Goal: Transaction & Acquisition: Download file/media

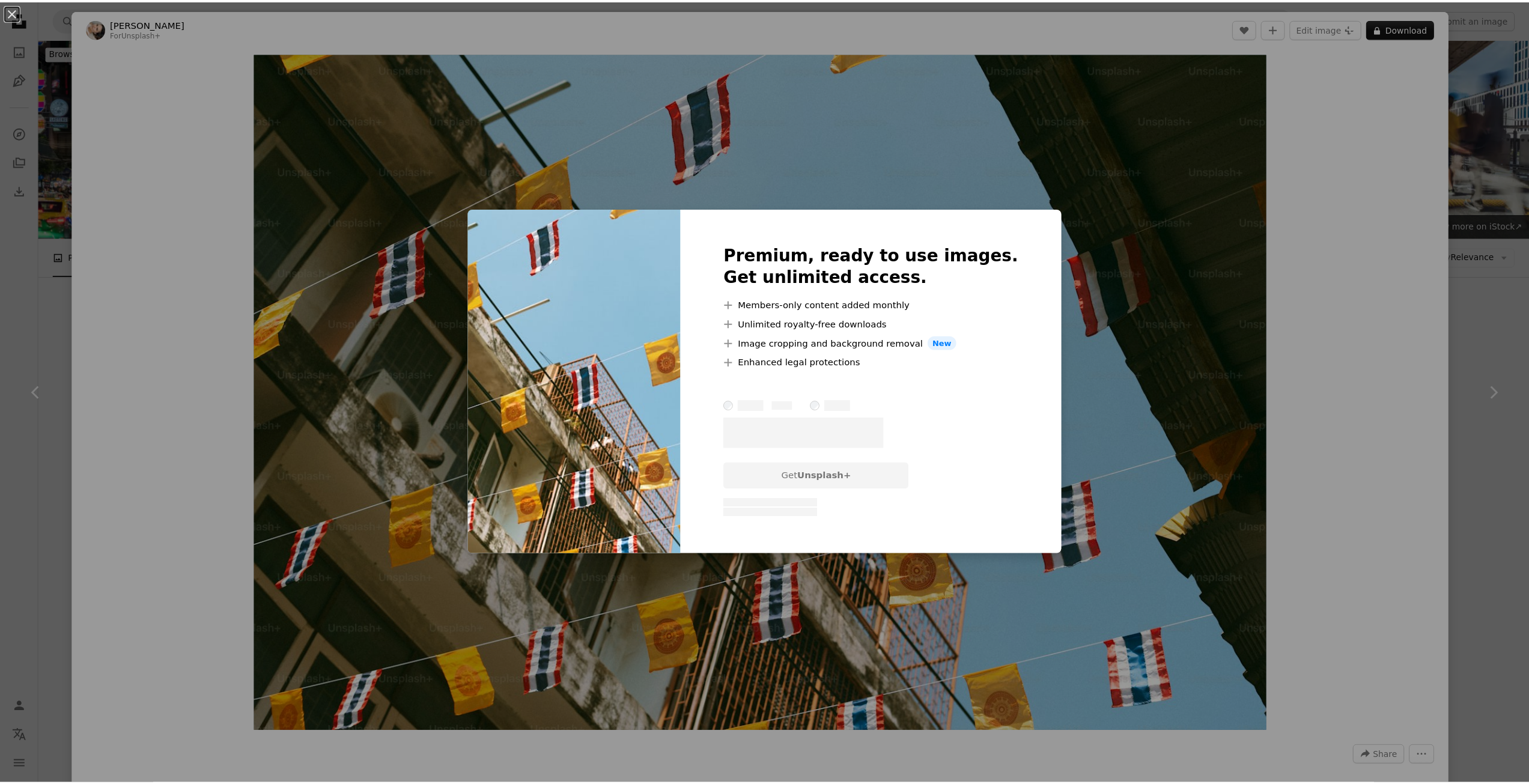
scroll to position [1621, 0]
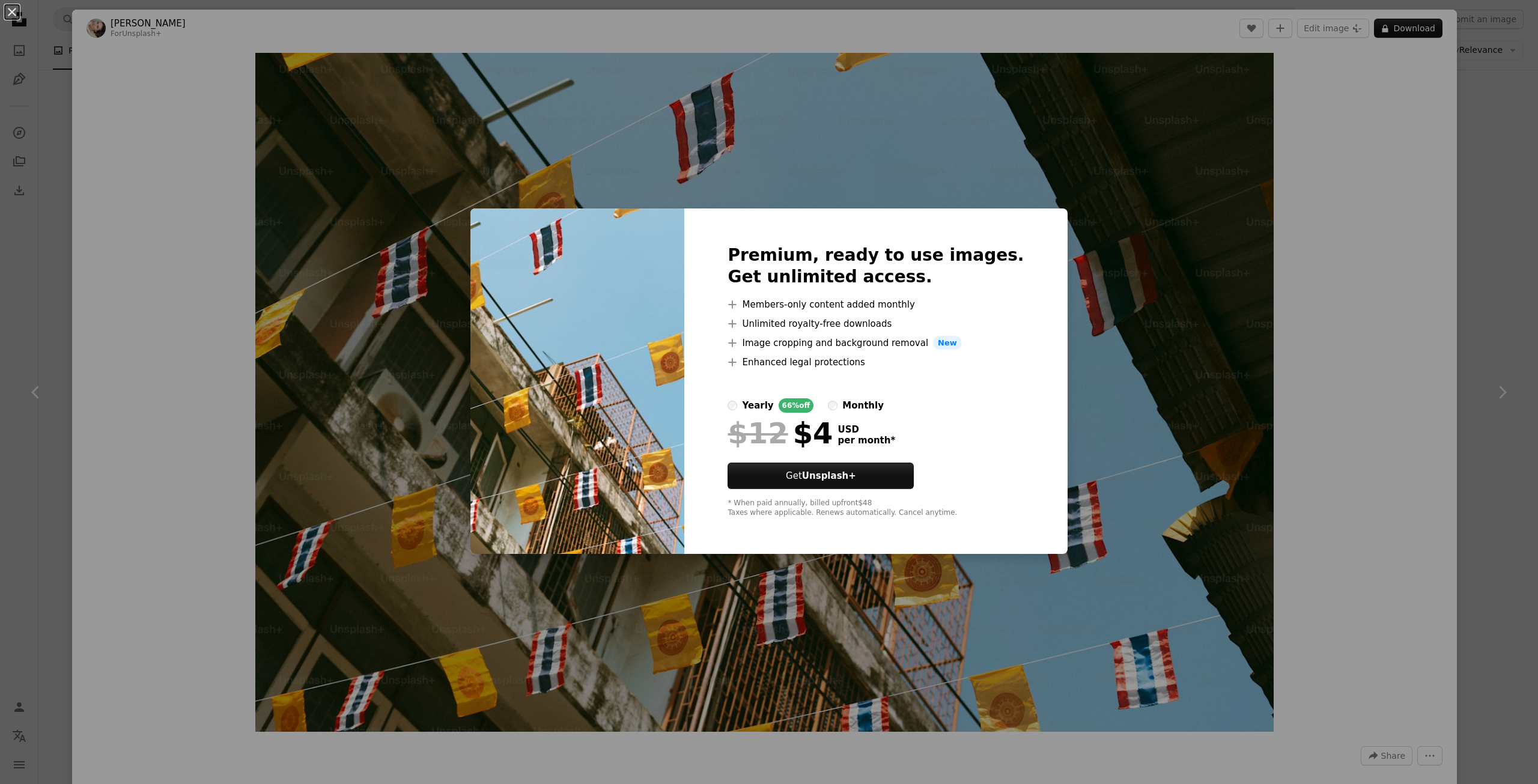
click at [1367, 147] on div "An X shape Premium, ready to use images. Get unlimited access. A plus sign Memb…" at bounding box center [769, 392] width 1538 height 784
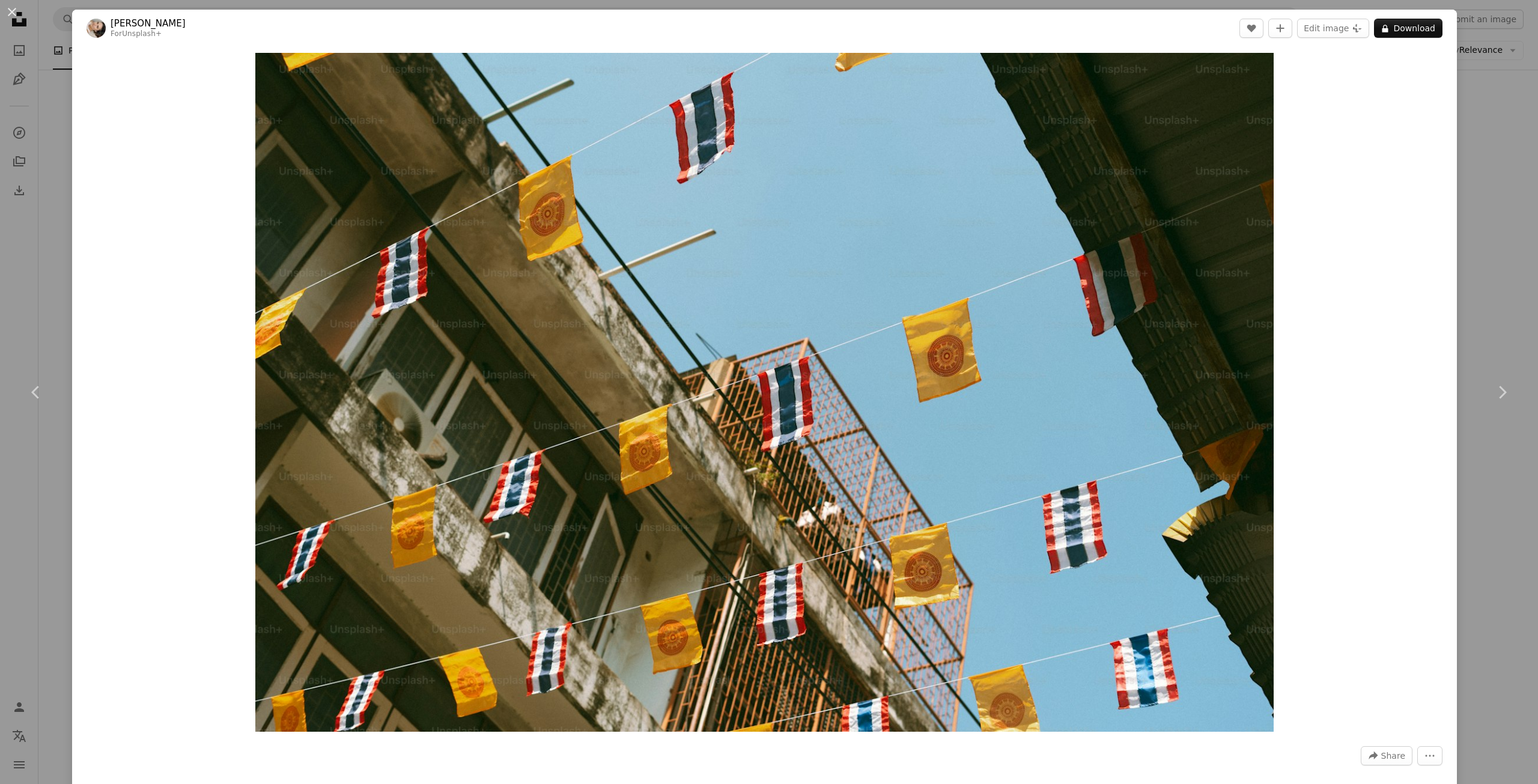
click at [1503, 45] on div "An X shape Chevron left Chevron right [PERSON_NAME] For Unsplash+ A heart A plu…" at bounding box center [769, 392] width 1538 height 784
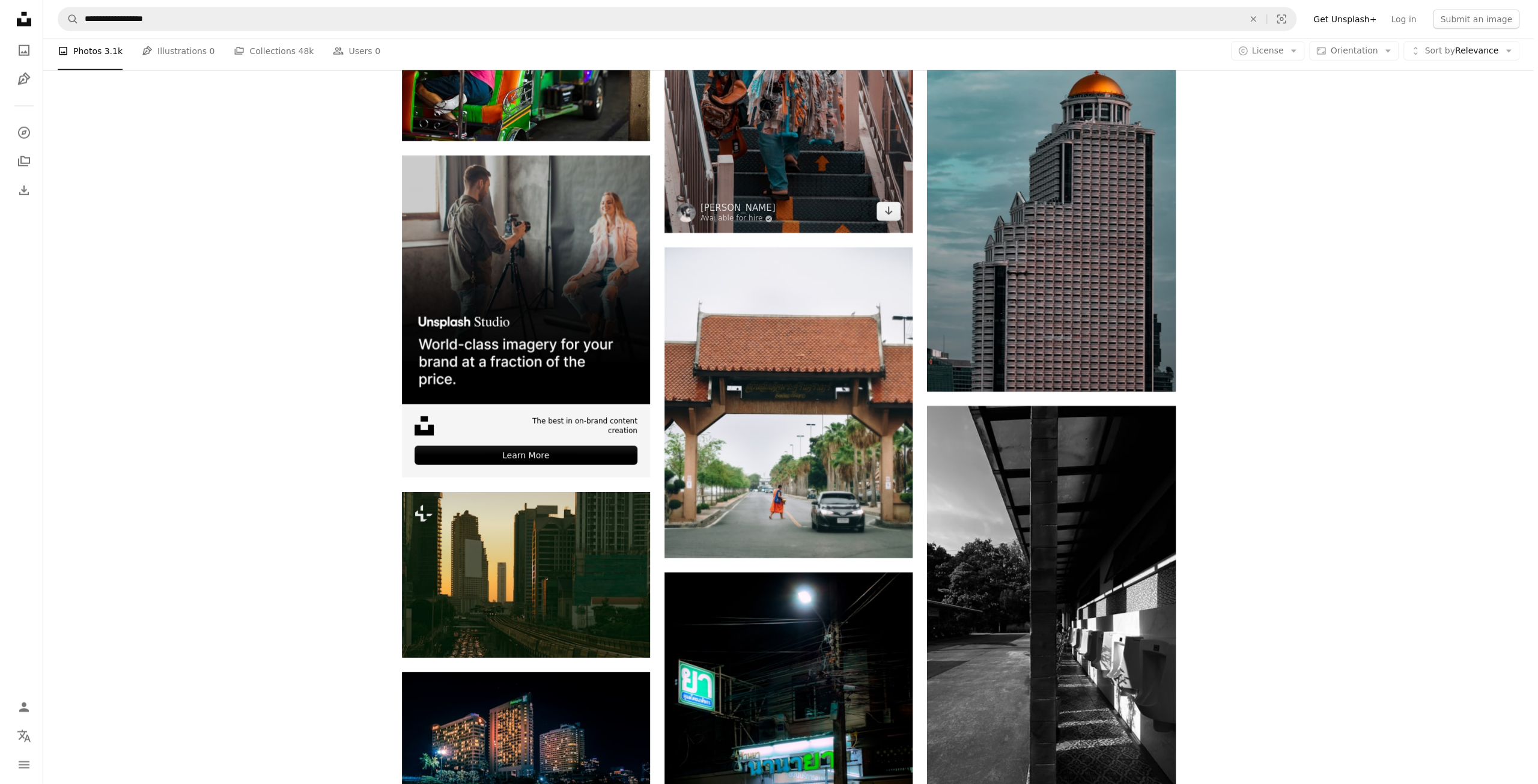
scroll to position [3063, 0]
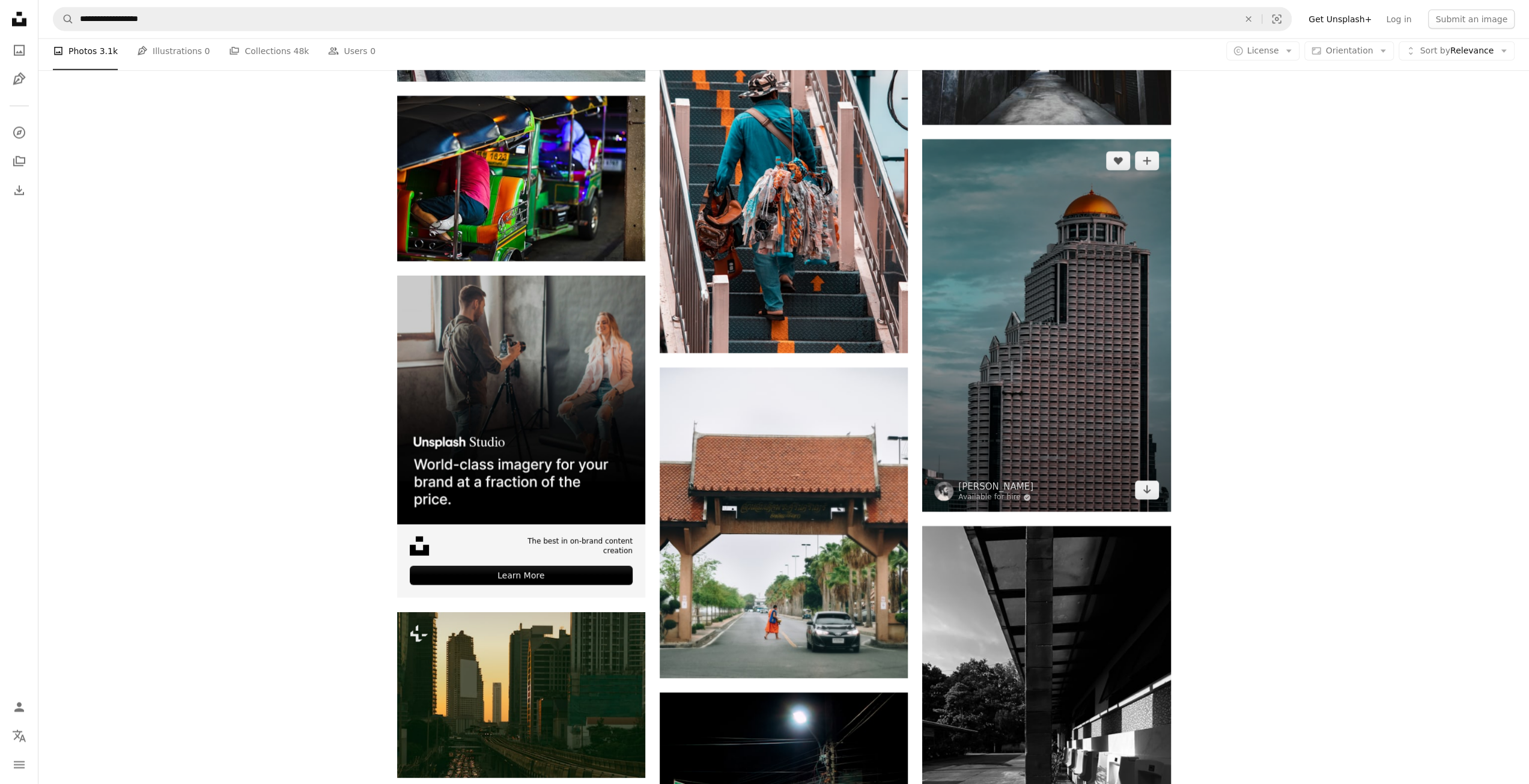
click at [1015, 320] on img at bounding box center [1046, 325] width 248 height 372
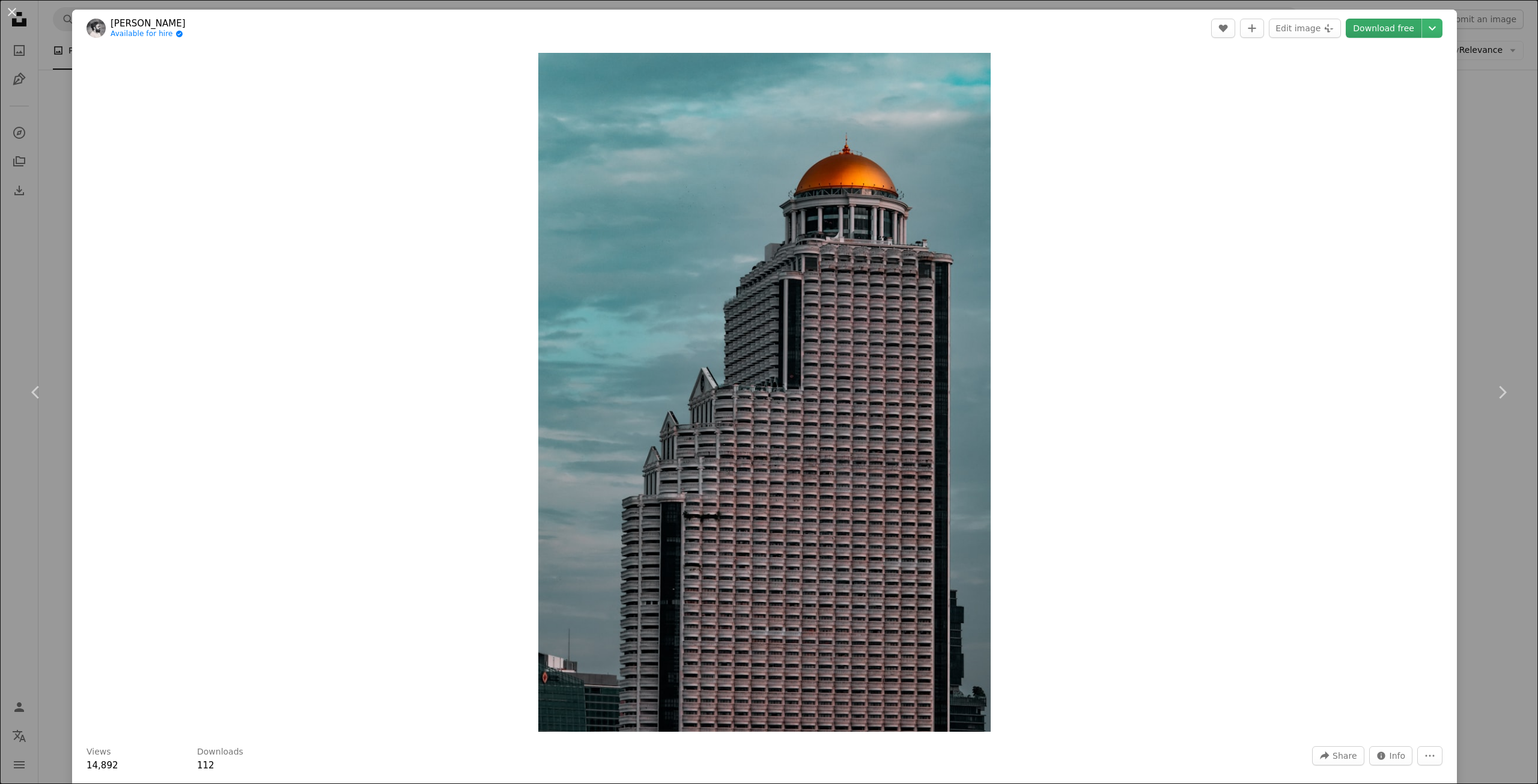
click at [1389, 29] on link "Download free" at bounding box center [1383, 28] width 76 height 19
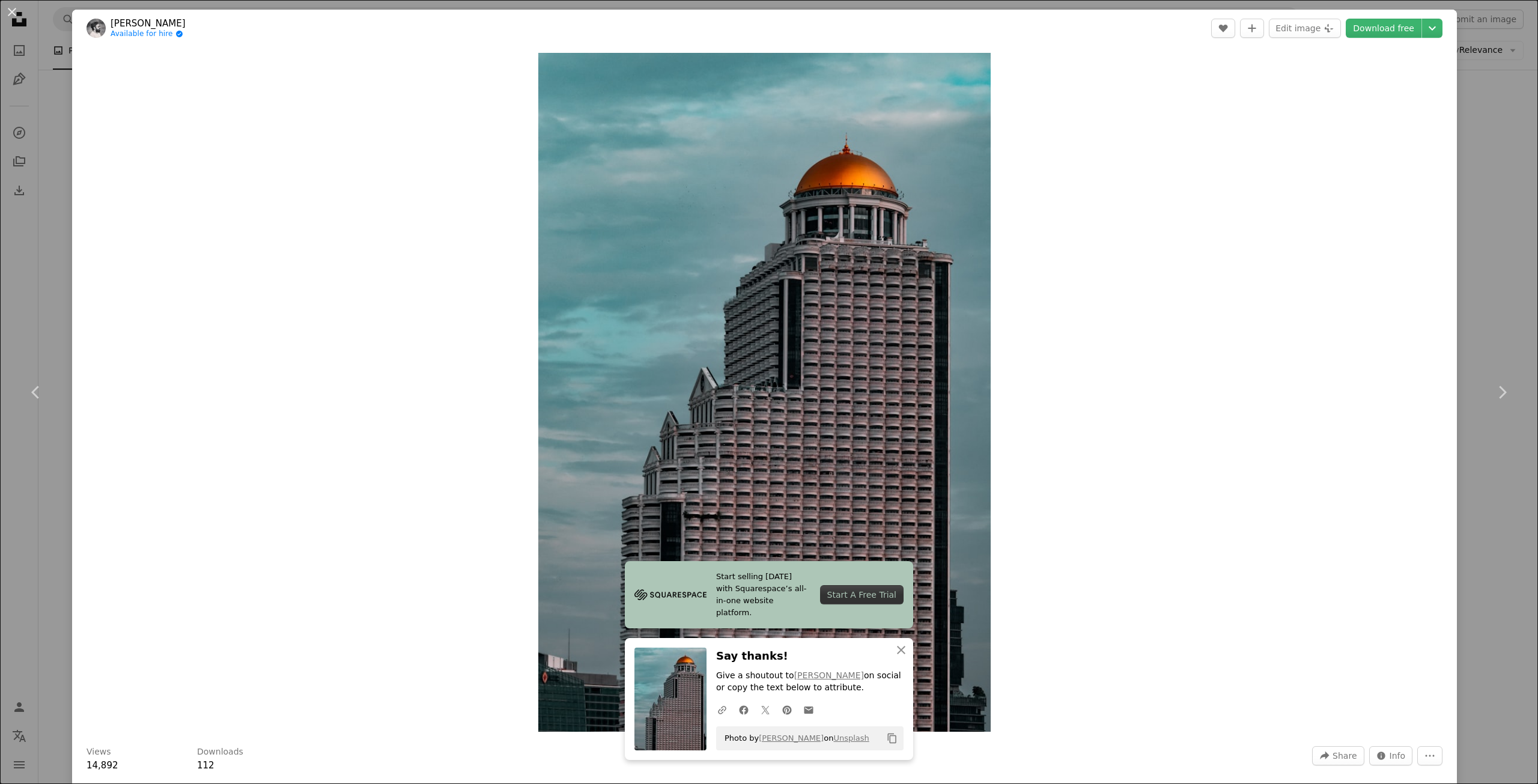
click at [1471, 116] on div "An X shape Chevron left Chevron right Start selling [DATE] with Squarespace’s a…" at bounding box center [769, 392] width 1538 height 784
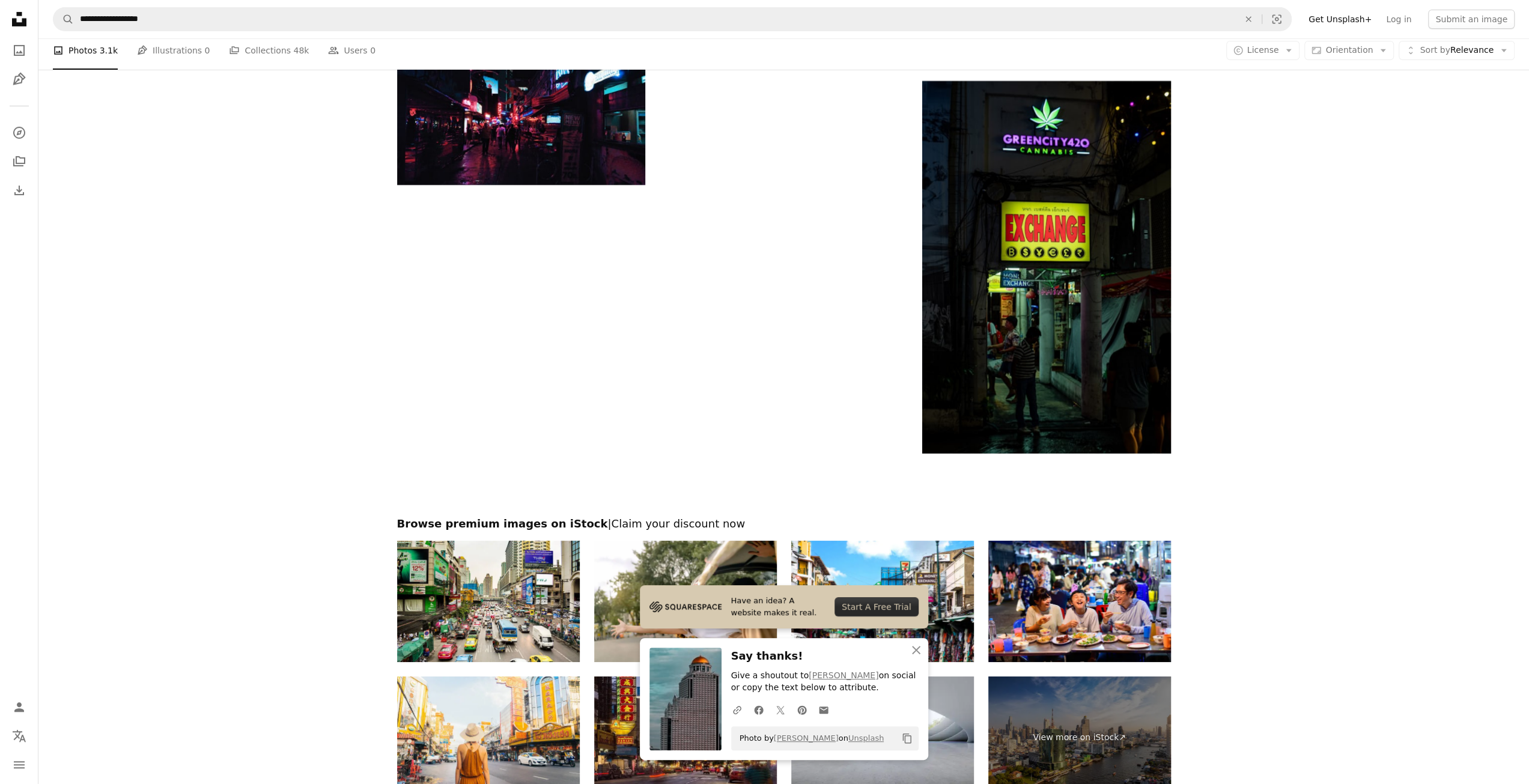
scroll to position [4382, 0]
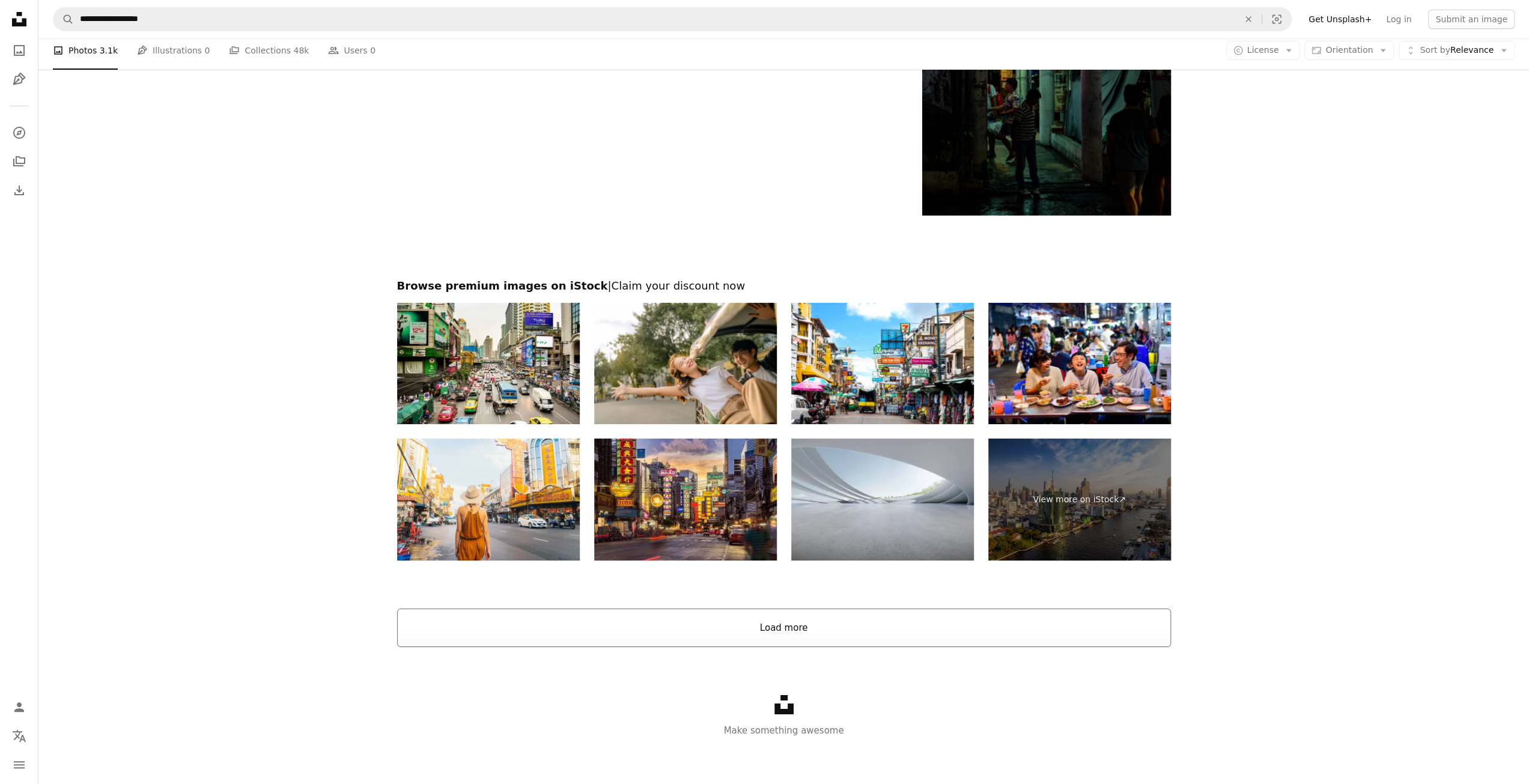
click at [785, 630] on button "Load more" at bounding box center [784, 627] width 773 height 39
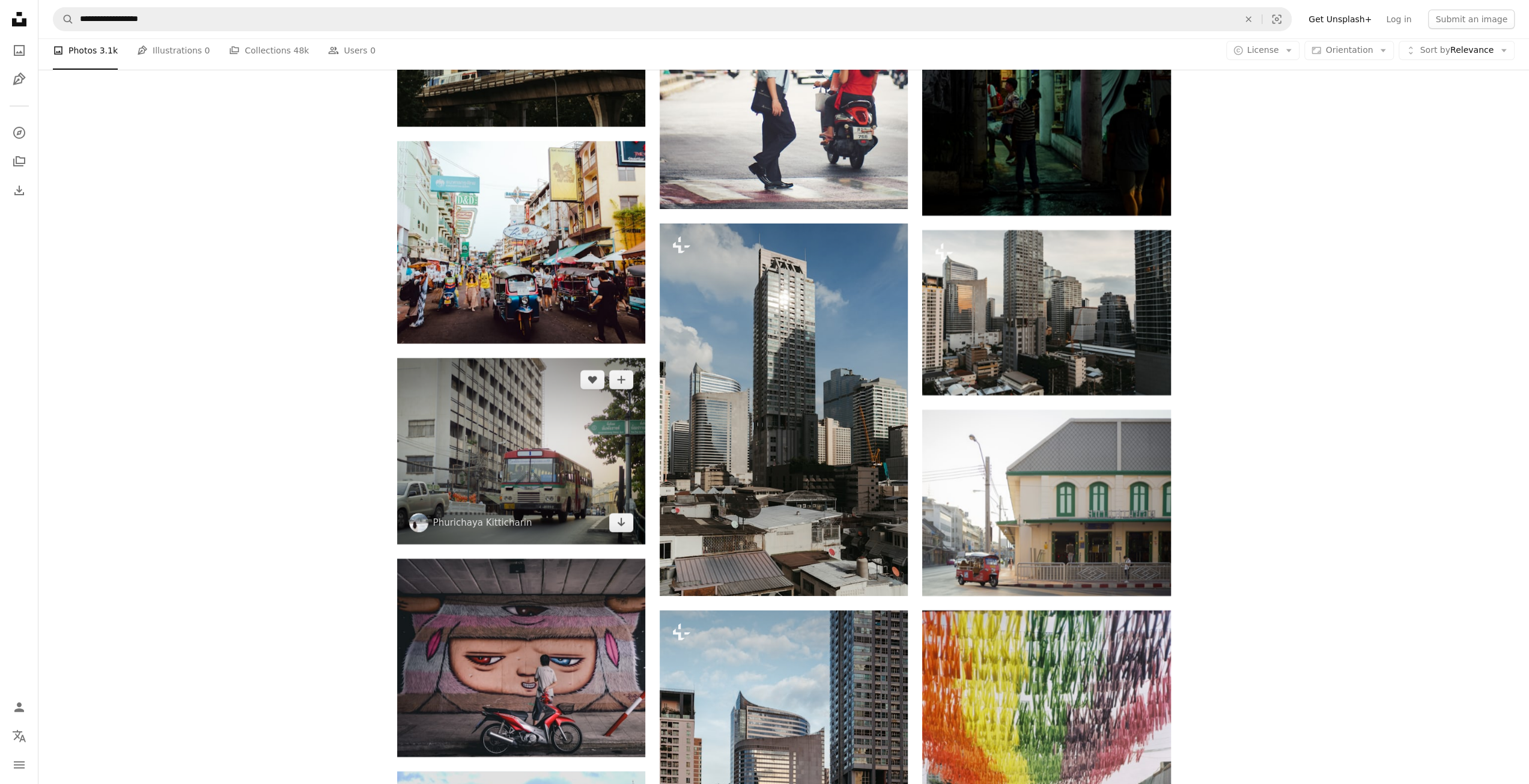
click at [527, 457] on img at bounding box center [521, 451] width 248 height 186
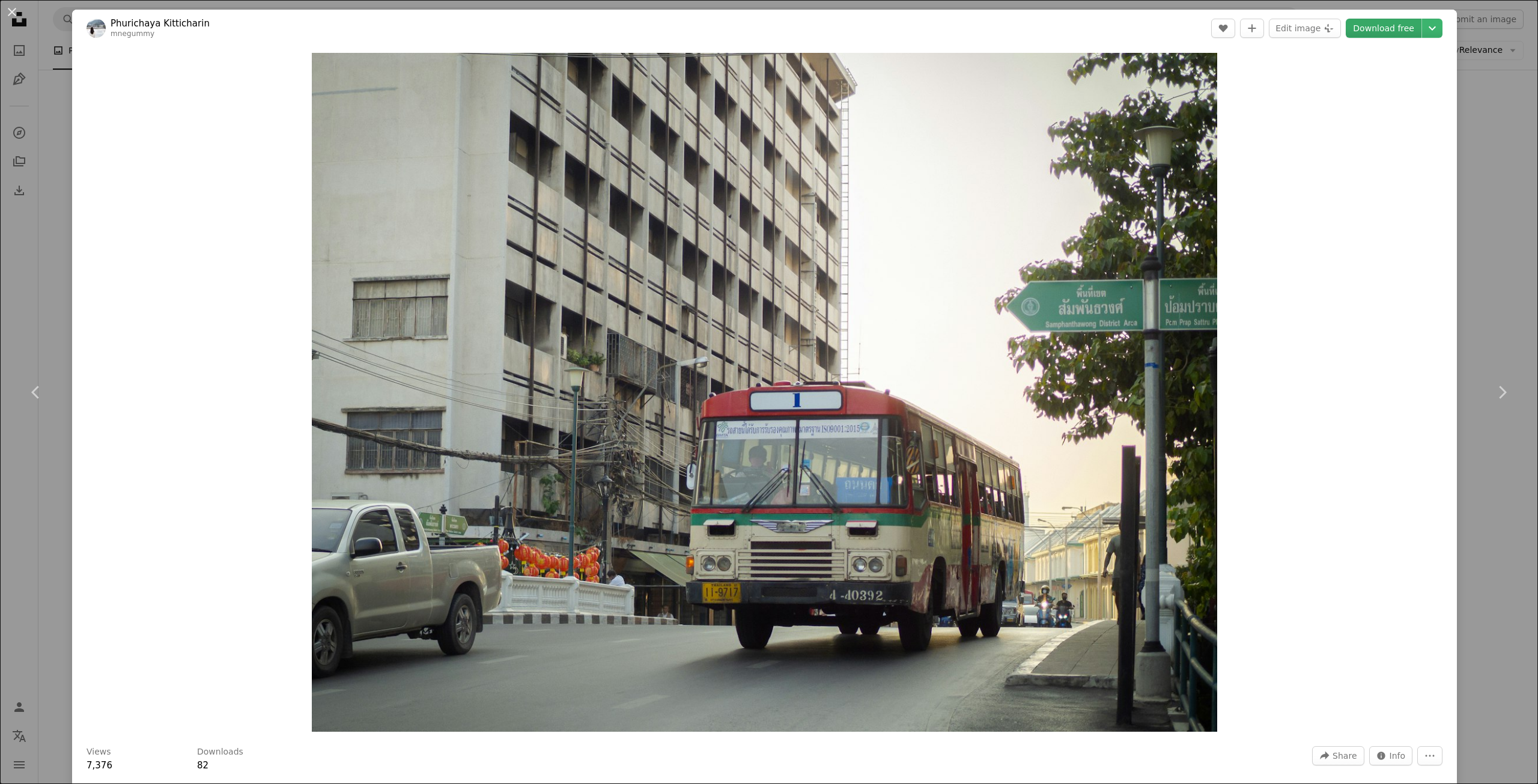
click at [1377, 28] on link "Download free" at bounding box center [1383, 28] width 76 height 19
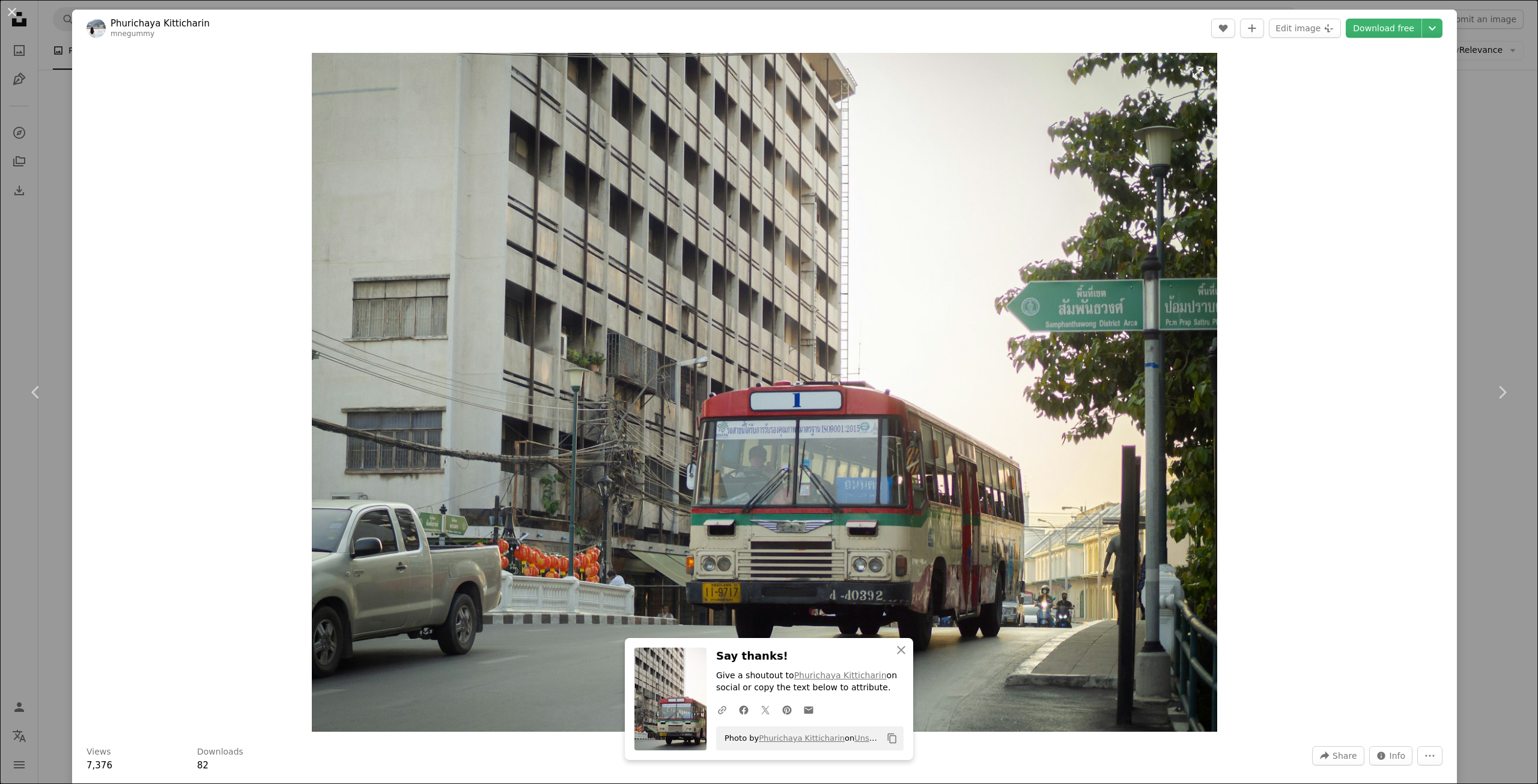
scroll to position [120, 0]
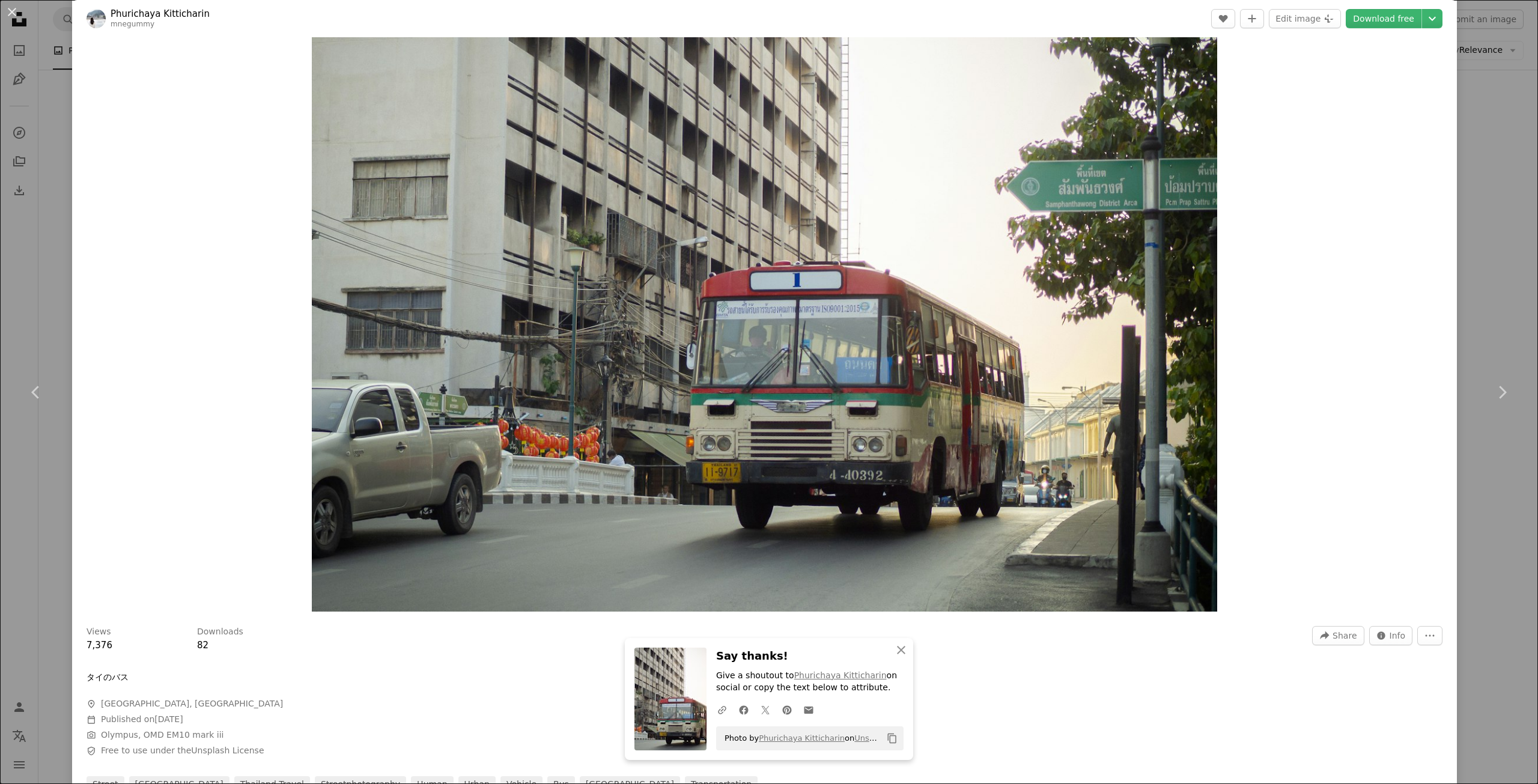
click at [1126, 429] on img "Zoom in on this image" at bounding box center [764, 272] width 905 height 679
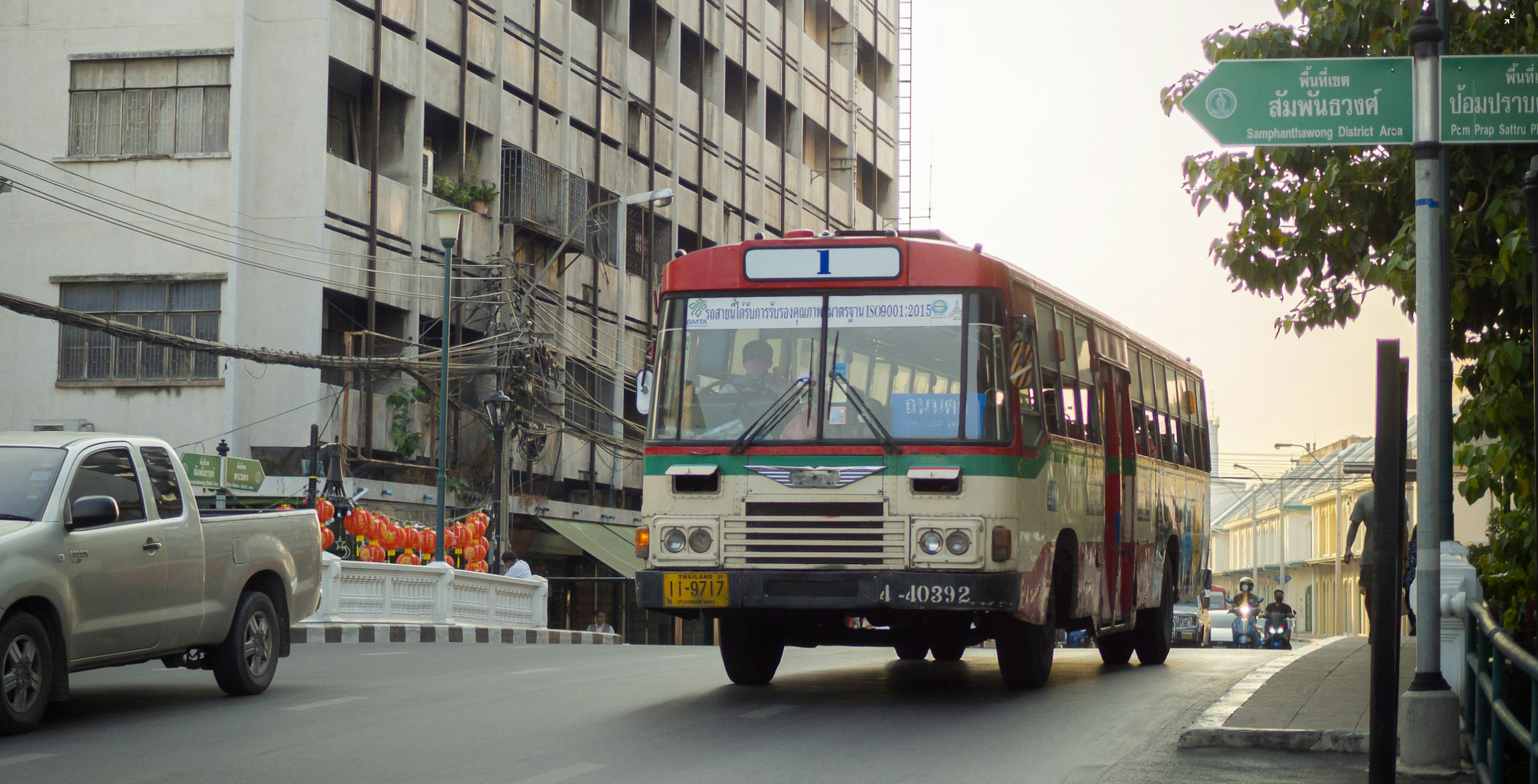
scroll to position [355, 0]
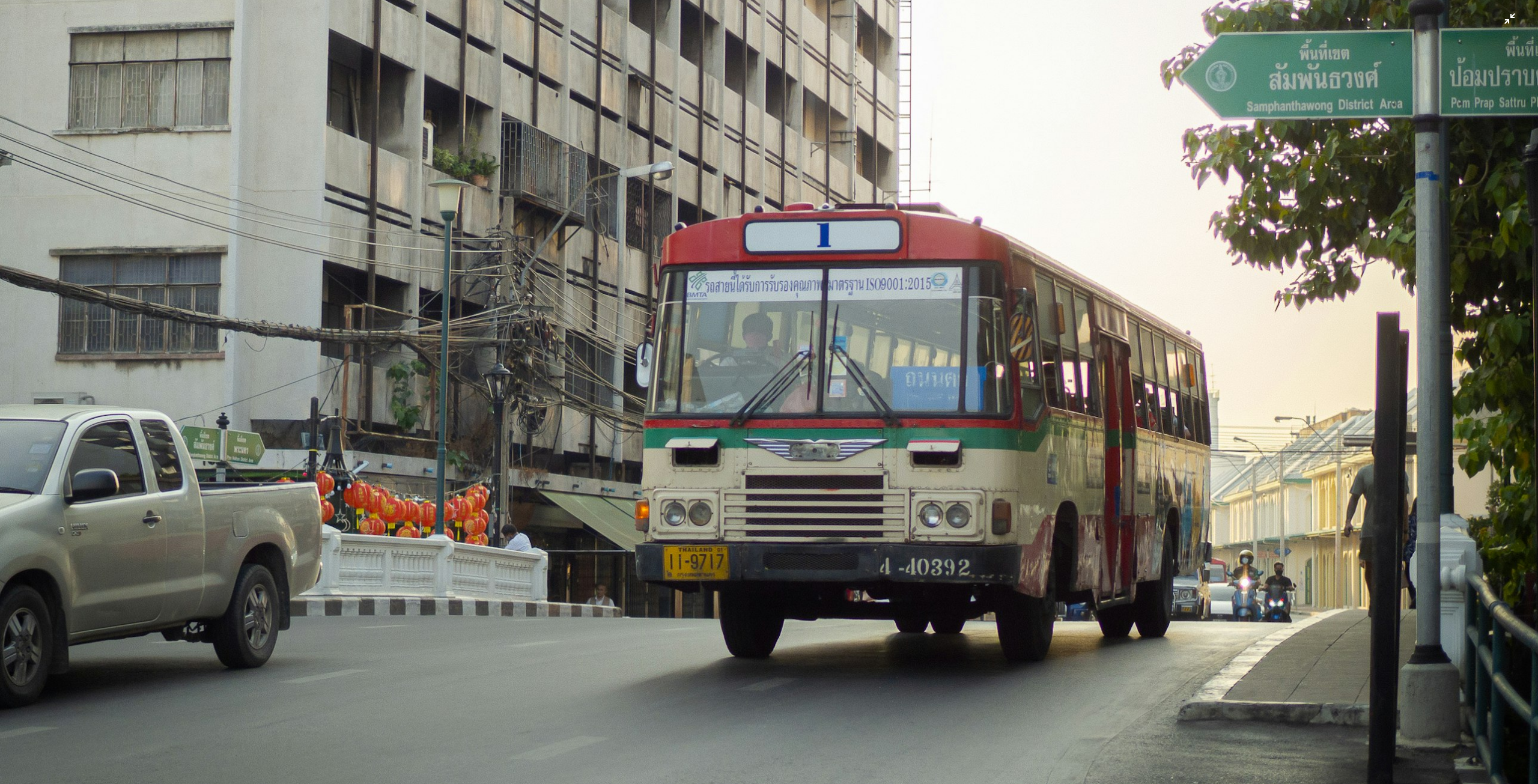
click at [1501, 18] on img "Zoom out on this image" at bounding box center [769, 222] width 1539 height 1154
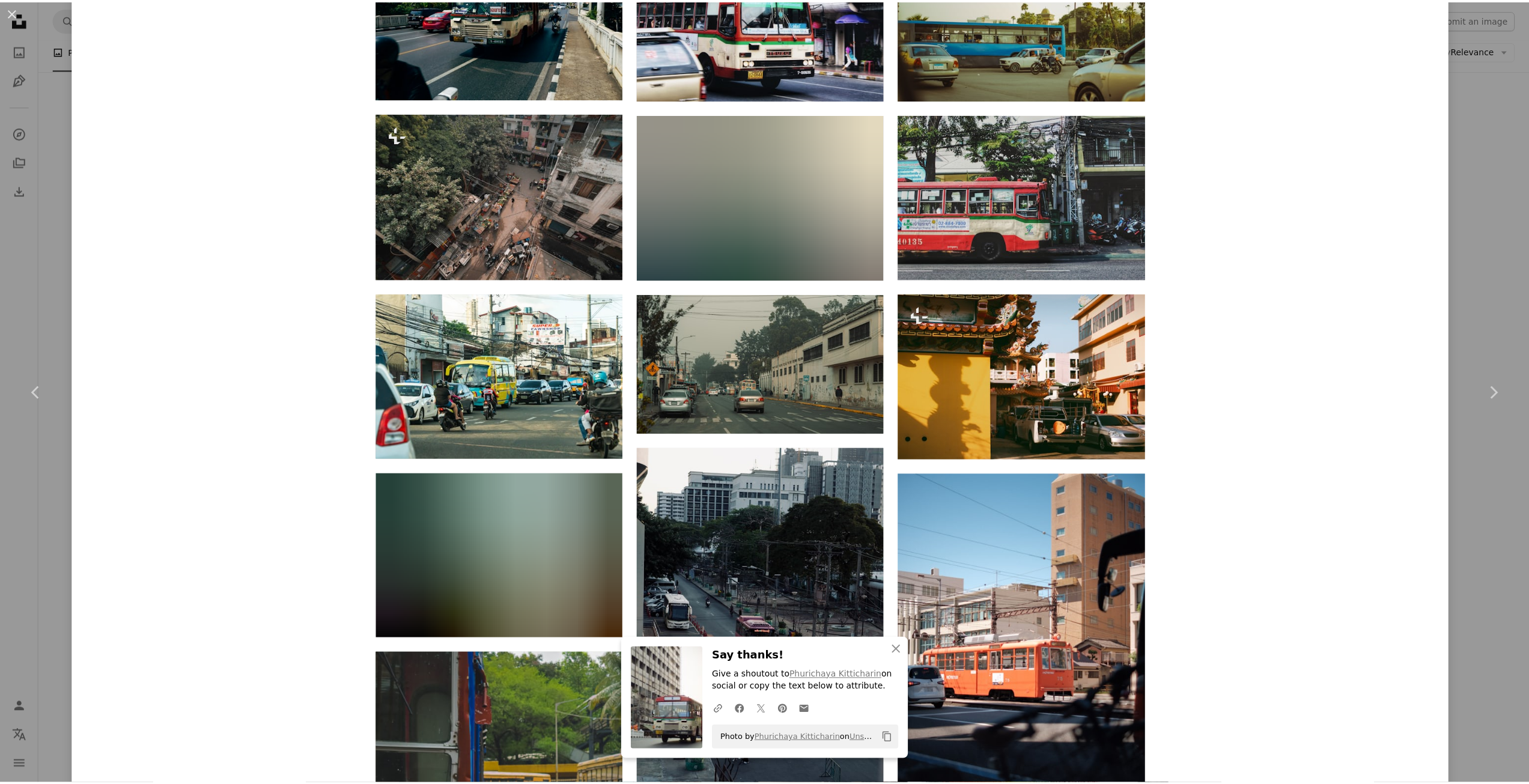
scroll to position [773, 0]
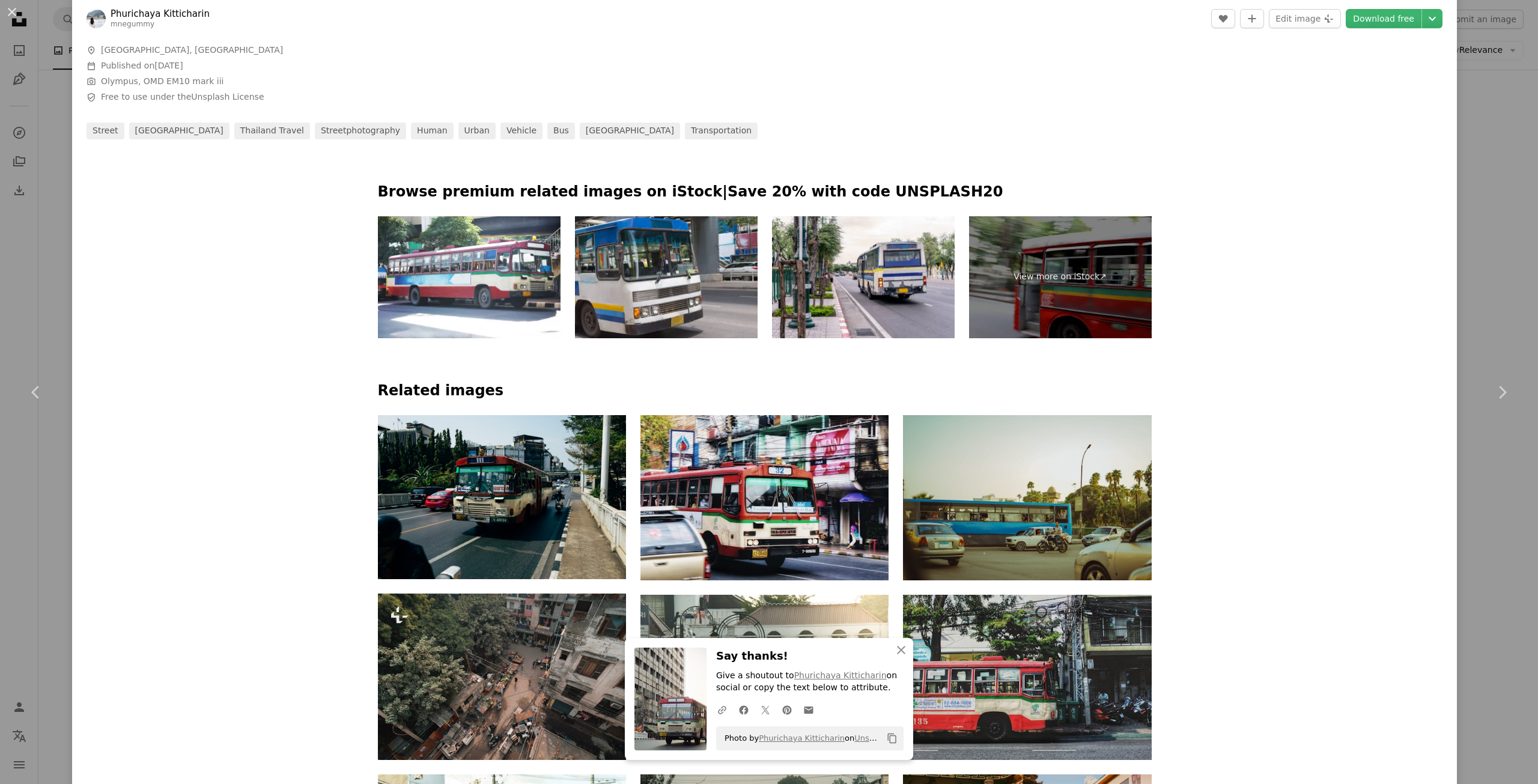
click at [1484, 95] on div "An X shape Chevron left Chevron right An X shape Close Say thanks! Give a shout…" at bounding box center [769, 392] width 1538 height 784
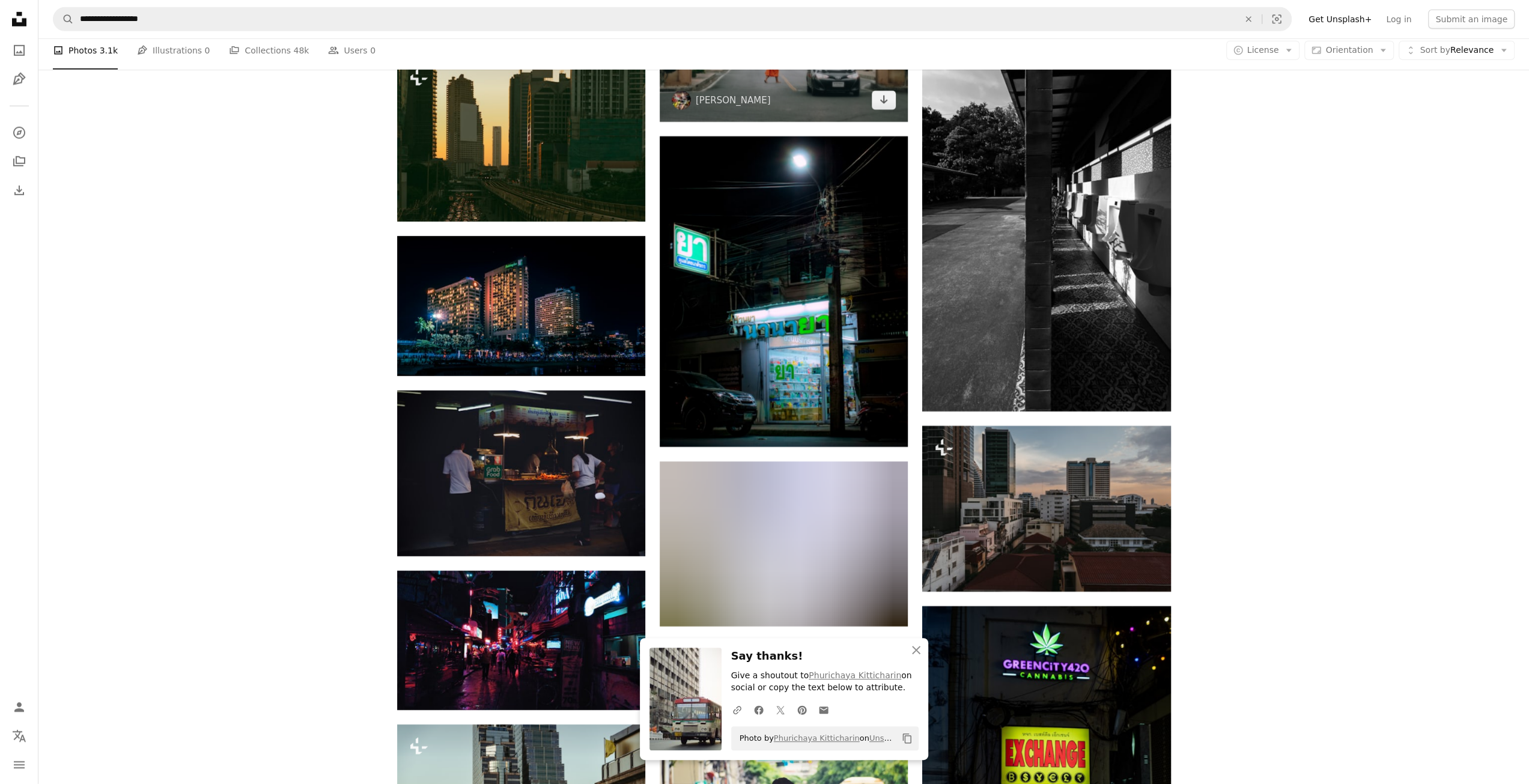
scroll to position [3361, 0]
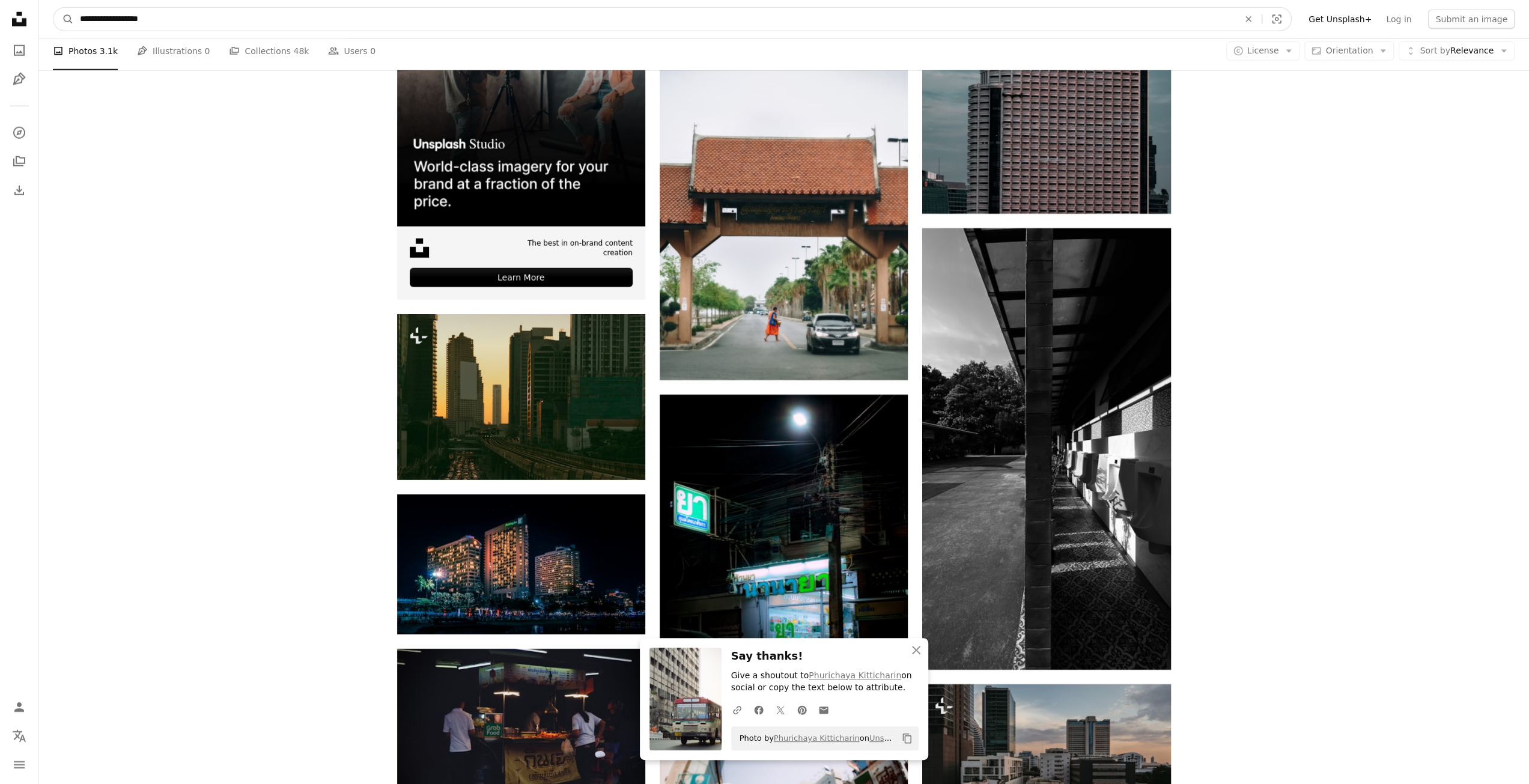
click at [279, 20] on input "**********" at bounding box center [654, 19] width 1161 height 23
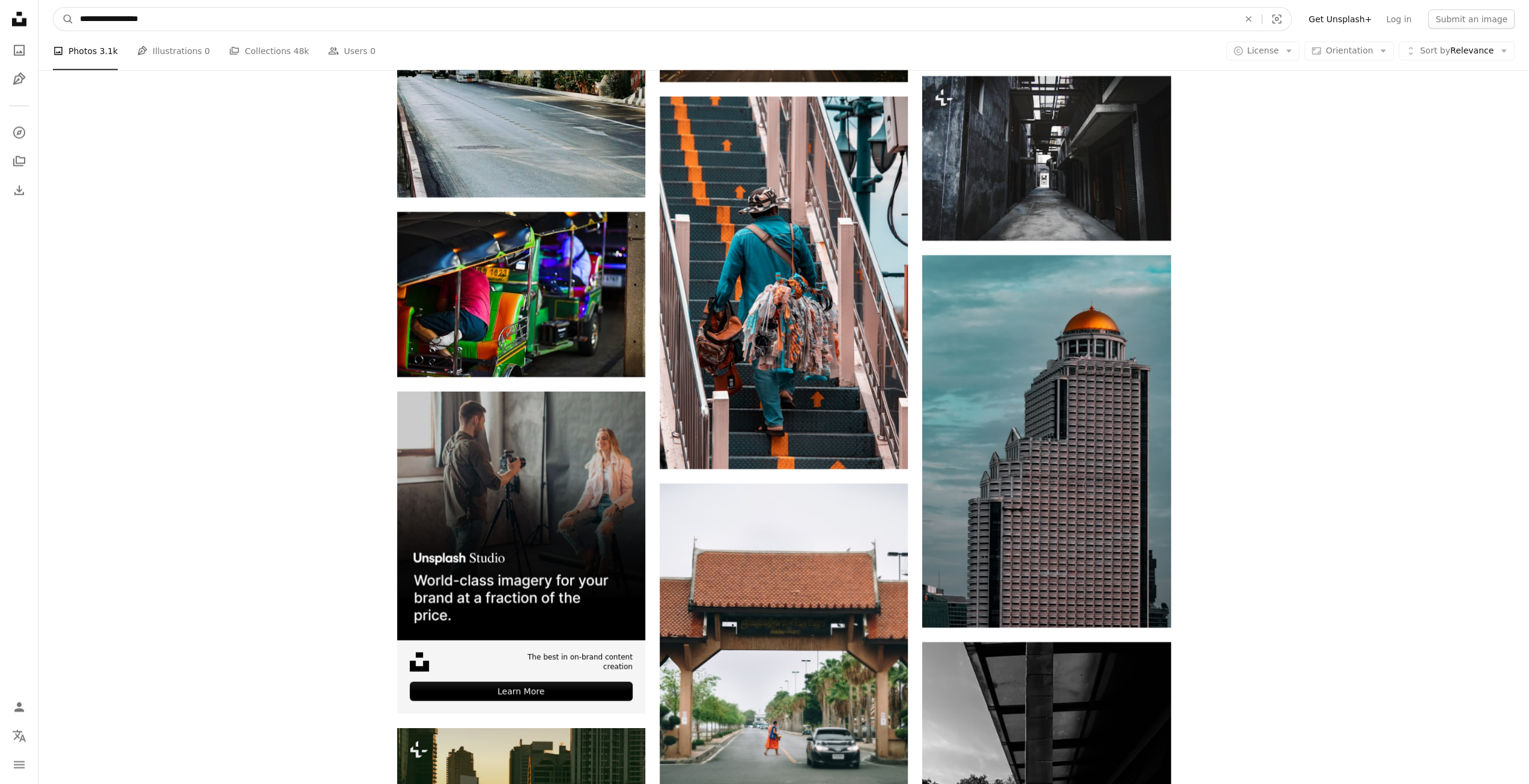
scroll to position [2781, 0]
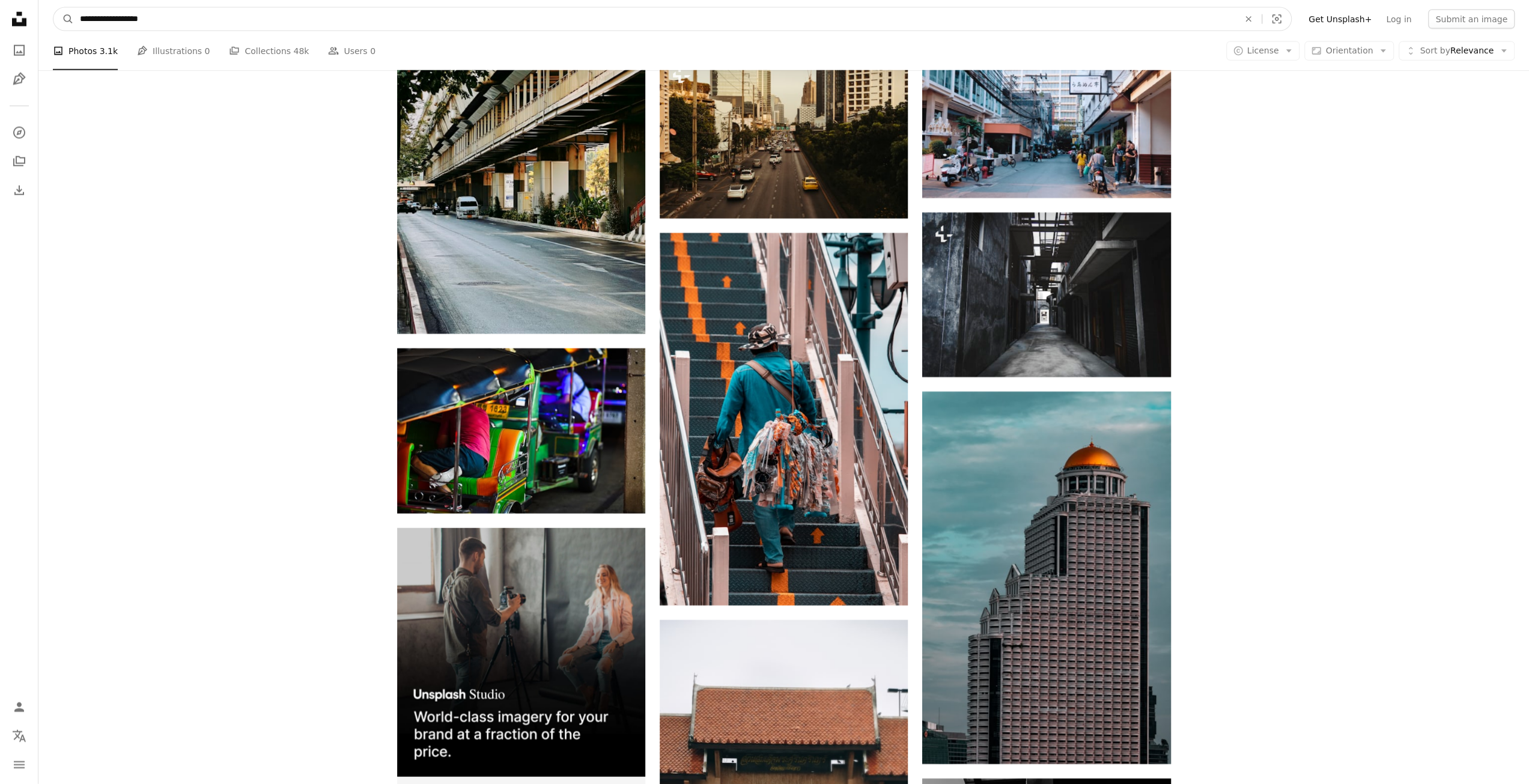
drag, startPoint x: 279, startPoint y: 20, endPoint x: 22, endPoint y: -13, distance: 259.1
click at [22, 0] on html "**********" at bounding box center [764, 454] width 1529 height 6529
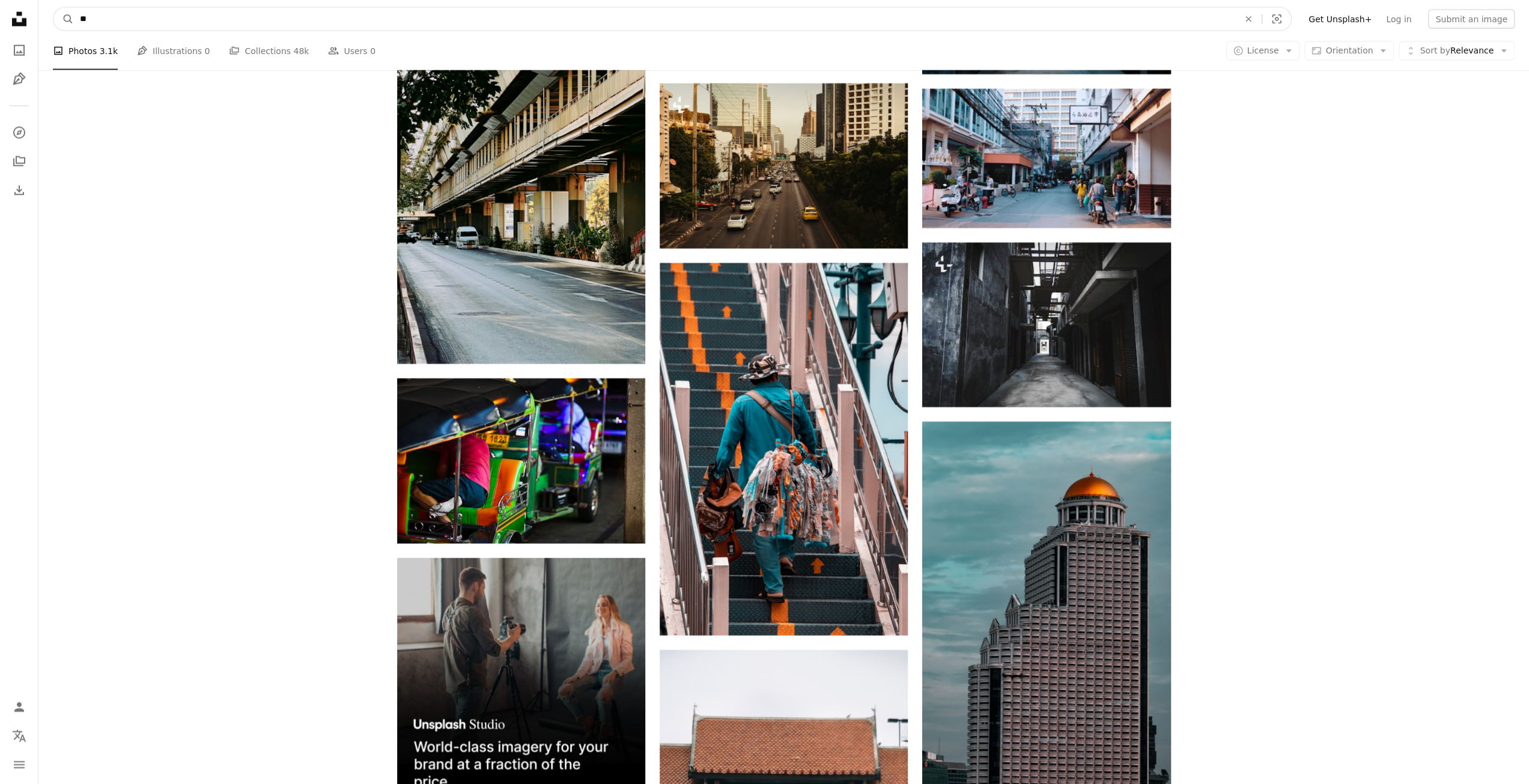
type input "*"
type input "**********"
click button "A magnifying glass" at bounding box center [63, 19] width 20 height 23
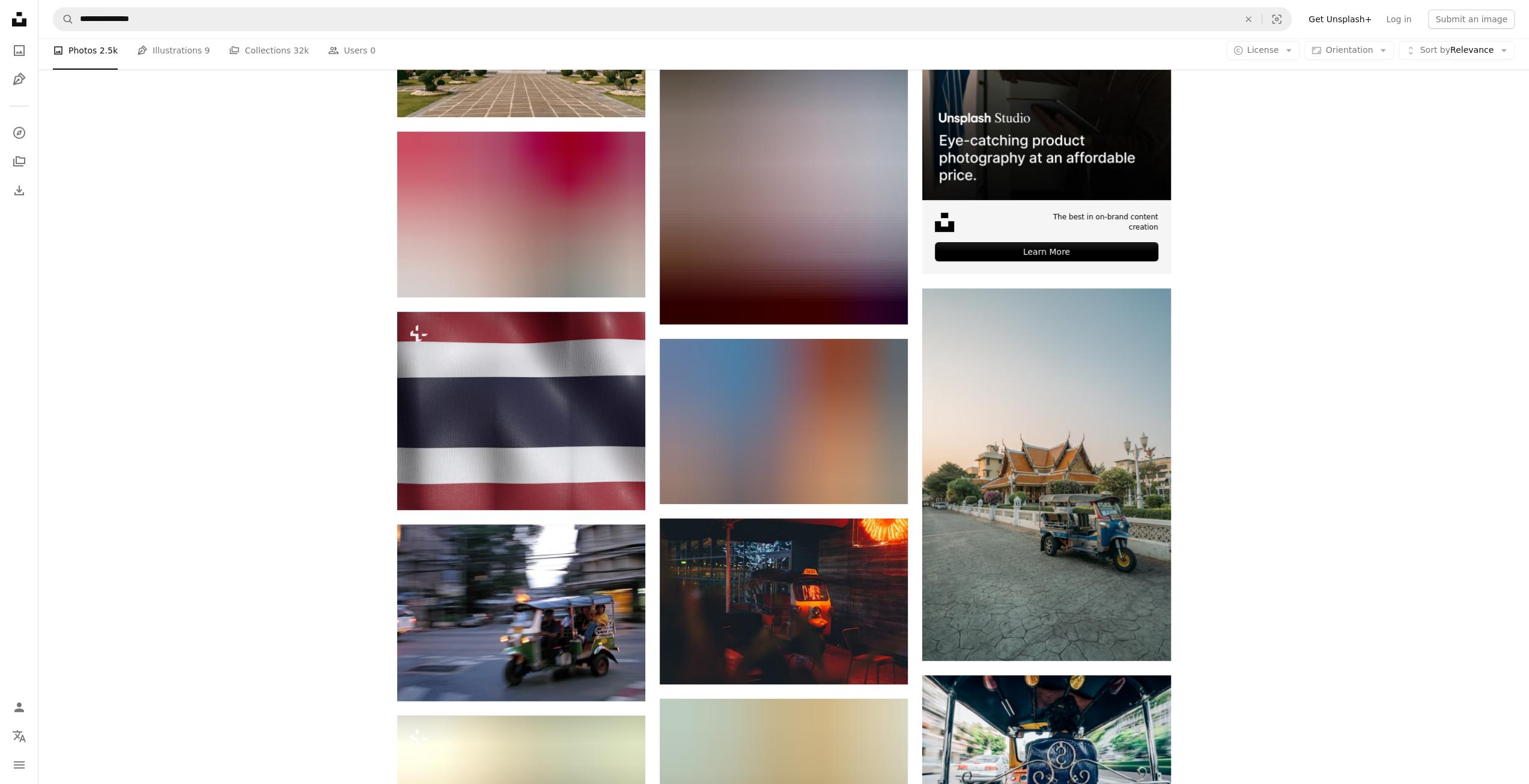
scroll to position [540, 0]
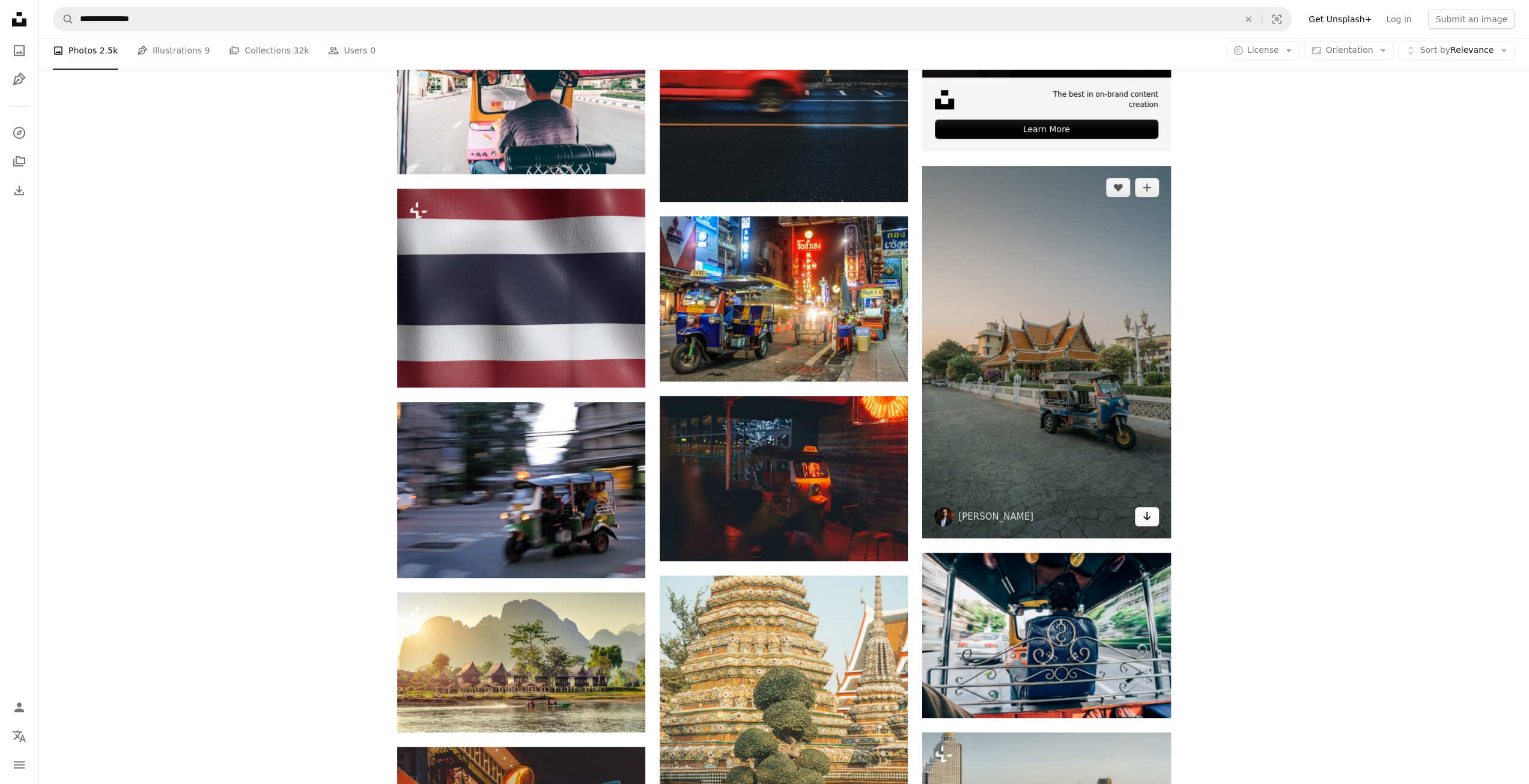
click at [1150, 514] on icon "Arrow pointing down" at bounding box center [1146, 516] width 10 height 15
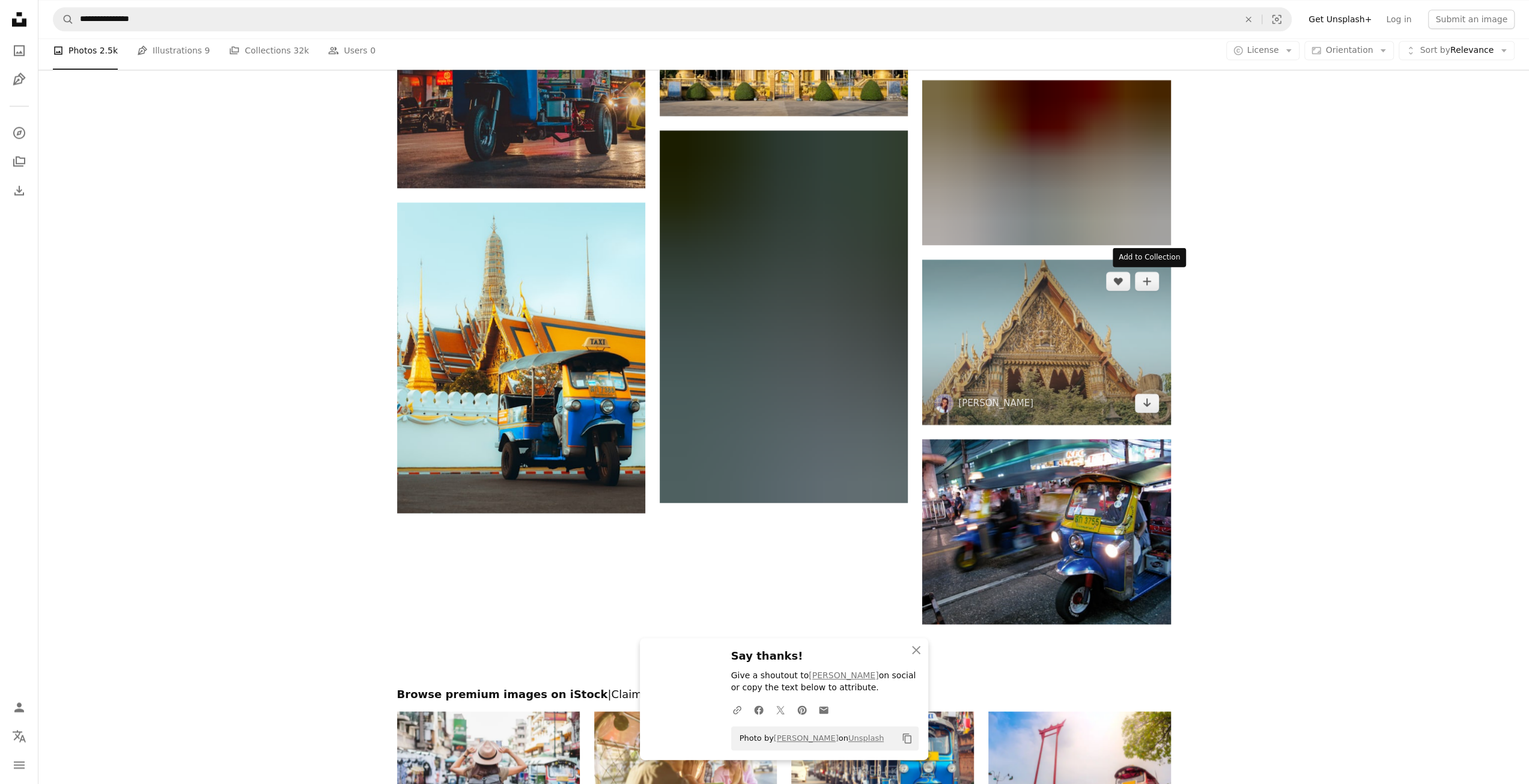
scroll to position [1682, 0]
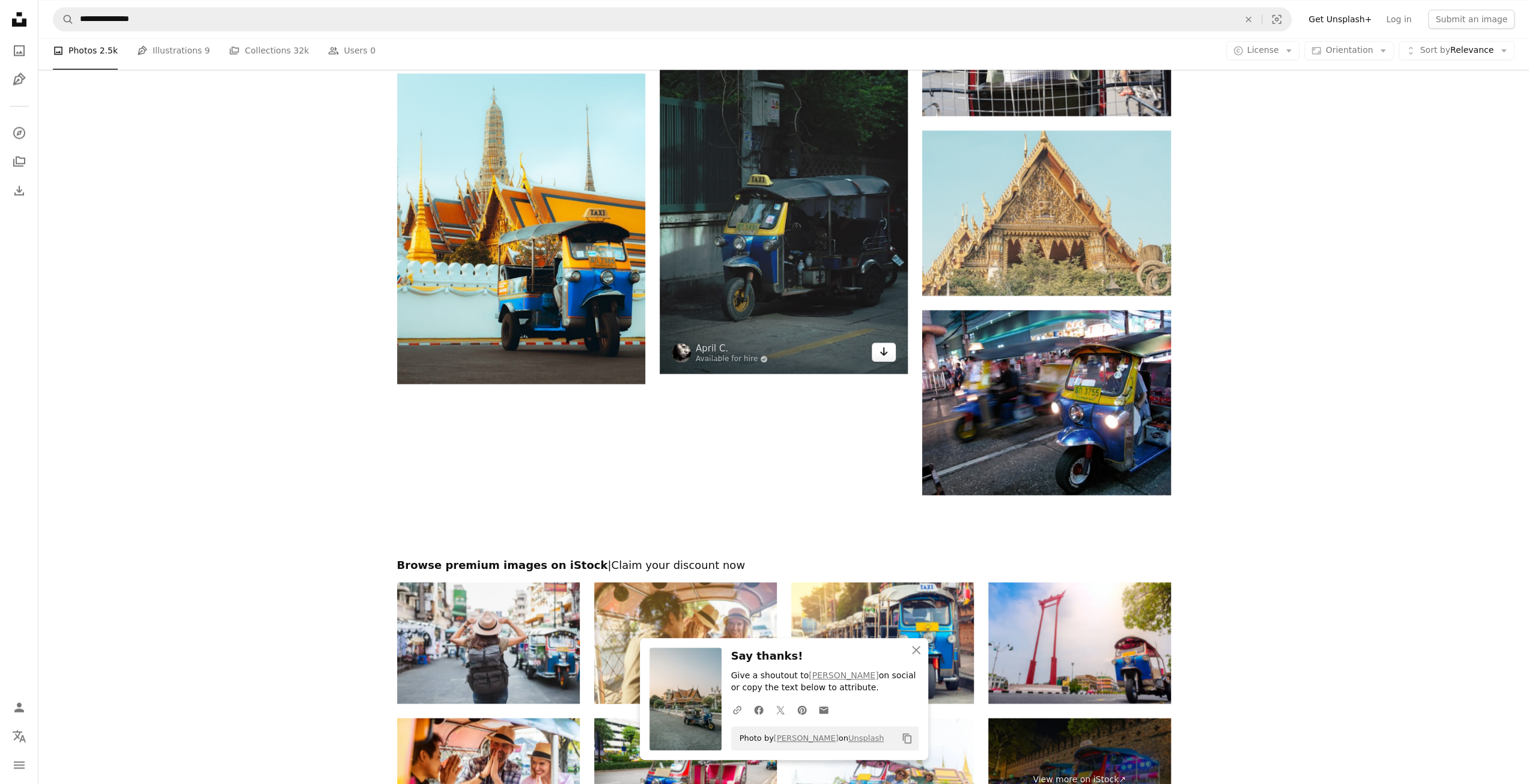
click at [882, 353] on icon "Download" at bounding box center [884, 351] width 8 height 8
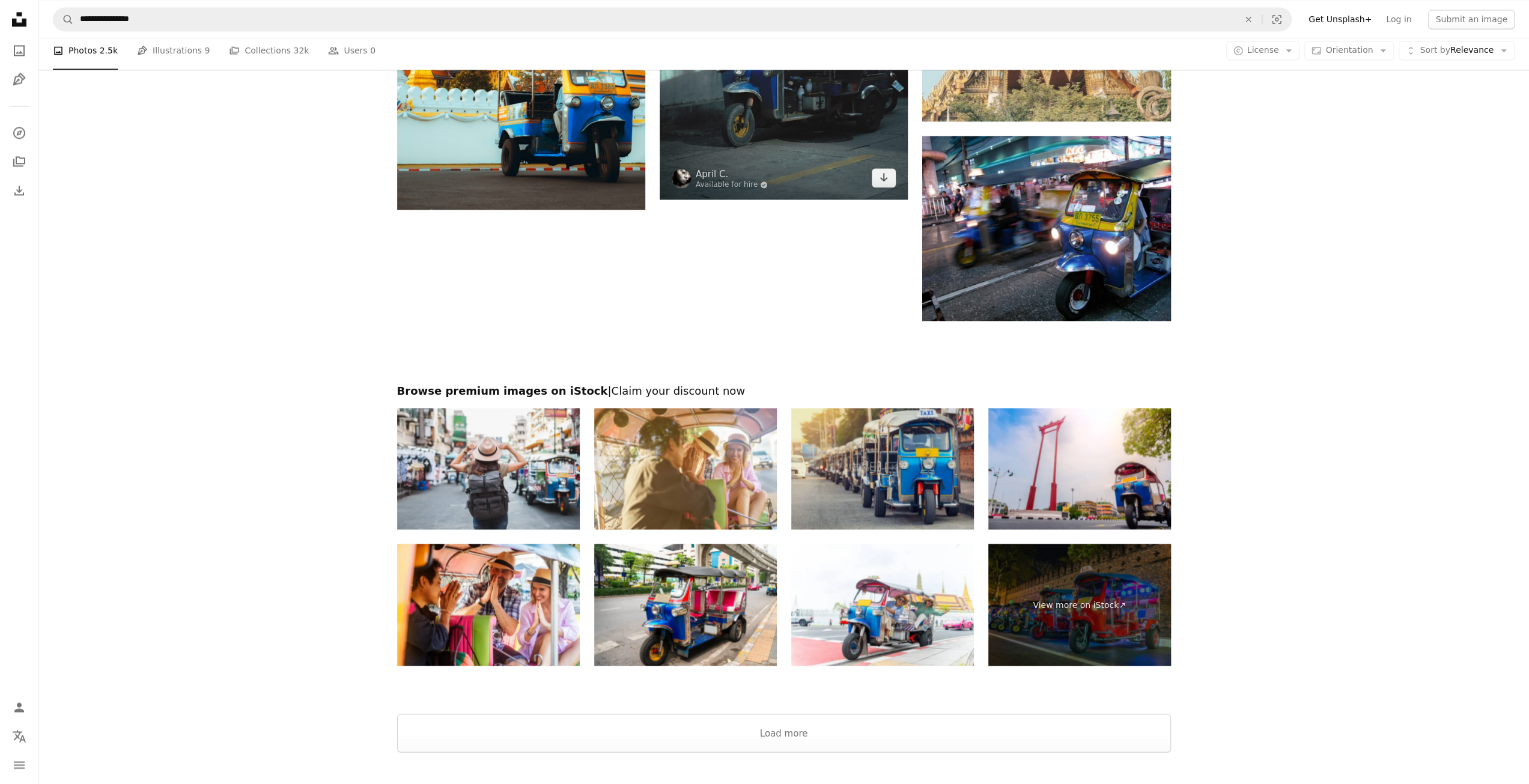
scroll to position [1962, 0]
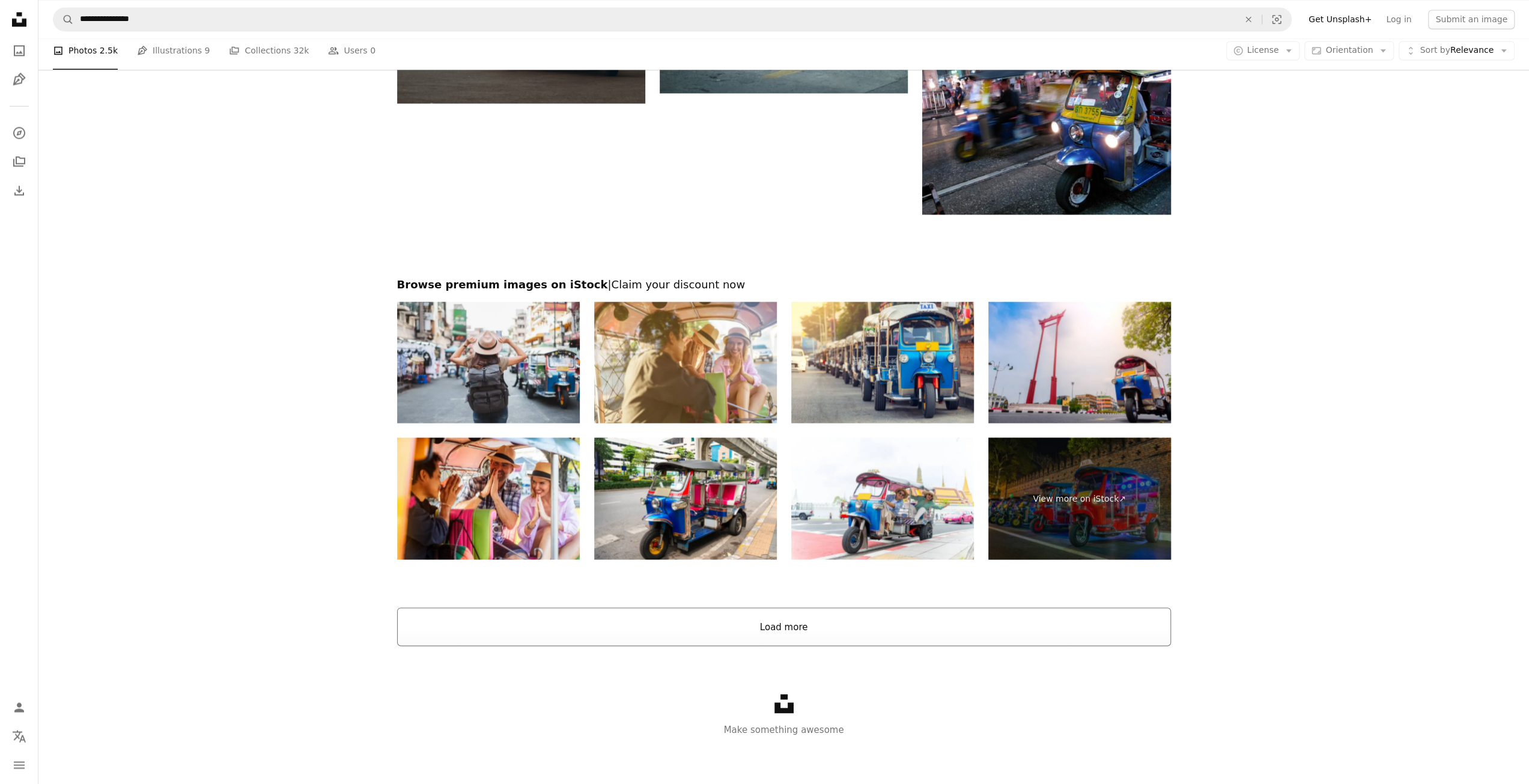
click at [794, 632] on button "Load more" at bounding box center [784, 626] width 773 height 39
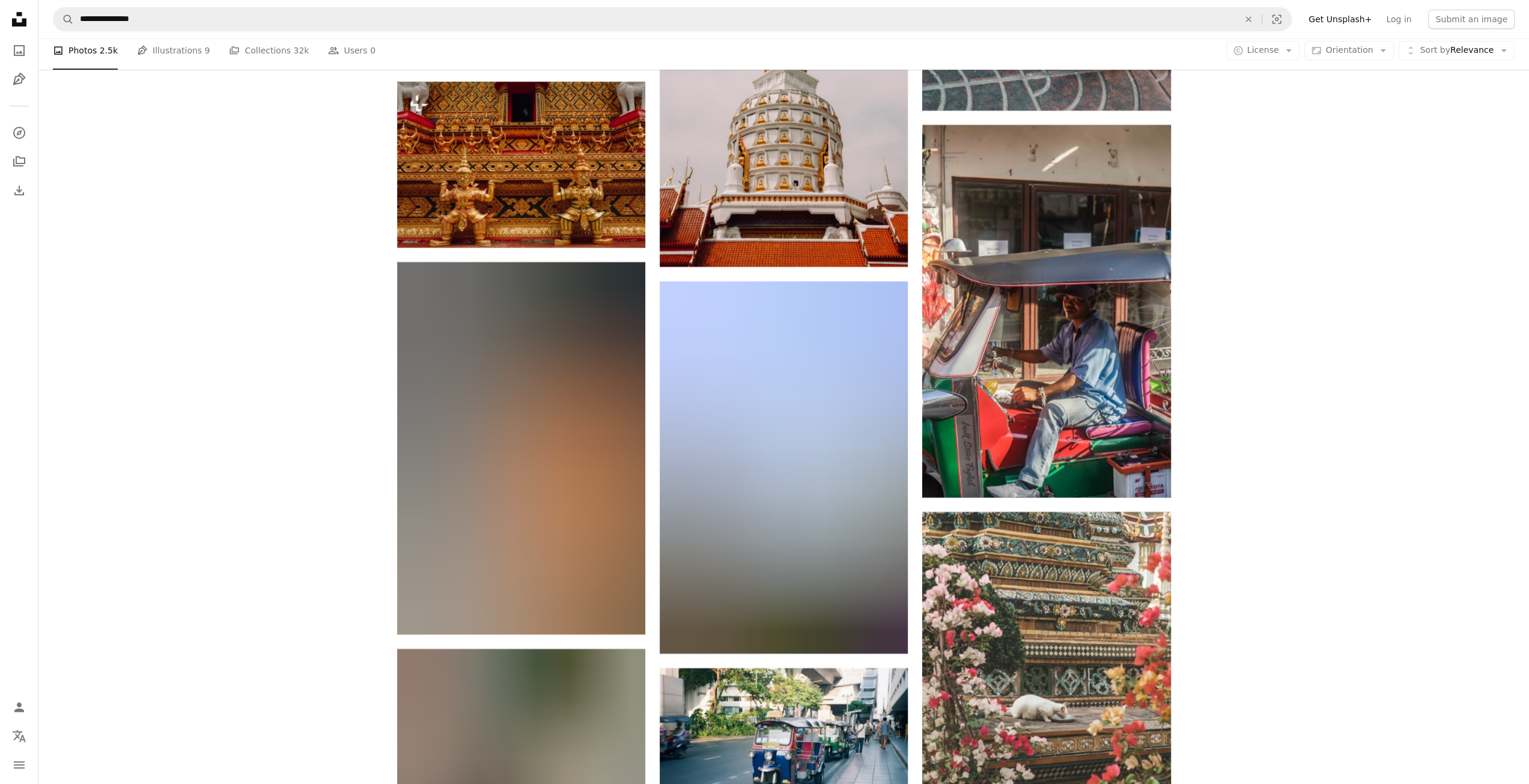
scroll to position [5325, 0]
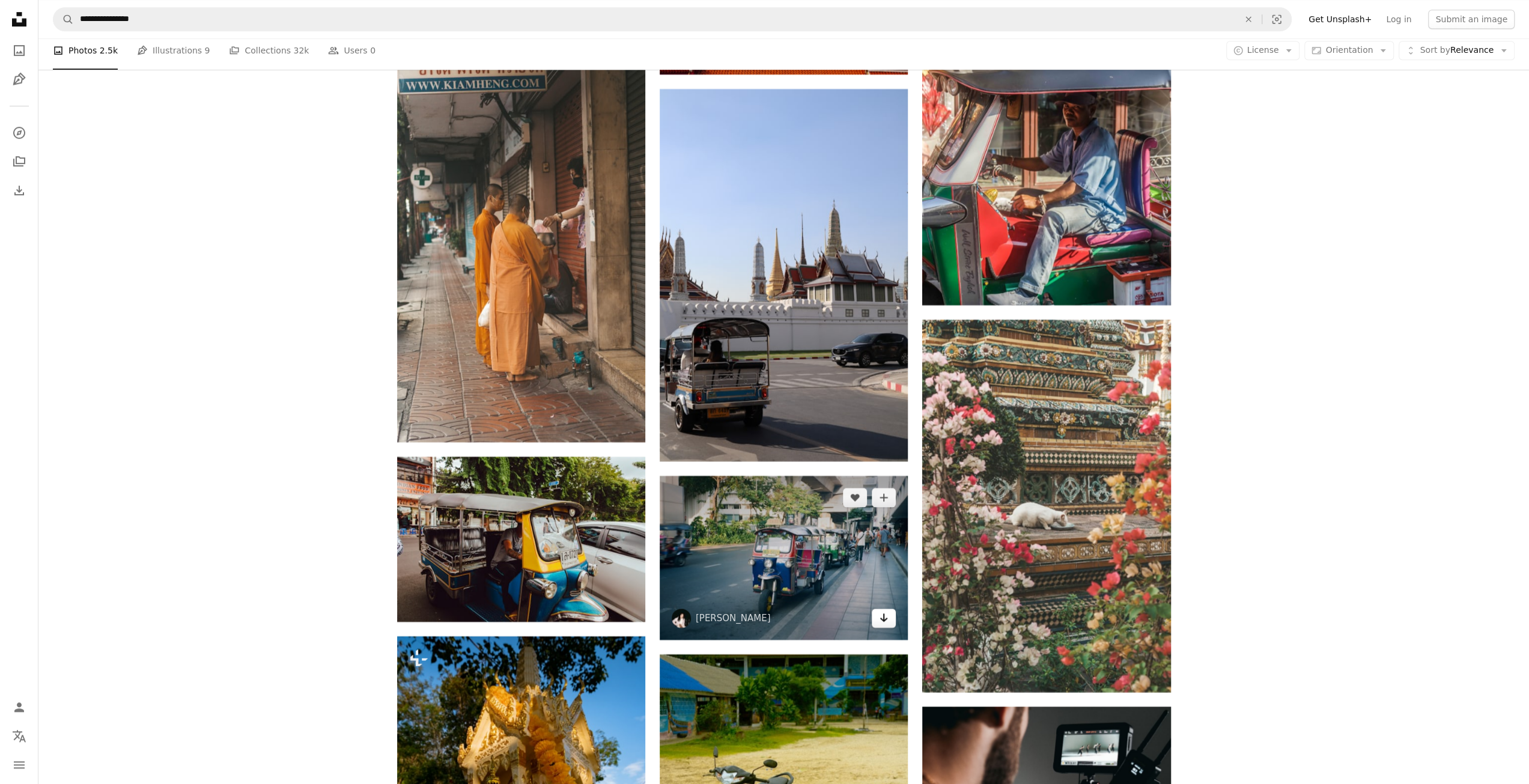
click at [883, 619] on icon "Arrow pointing down" at bounding box center [883, 617] width 10 height 15
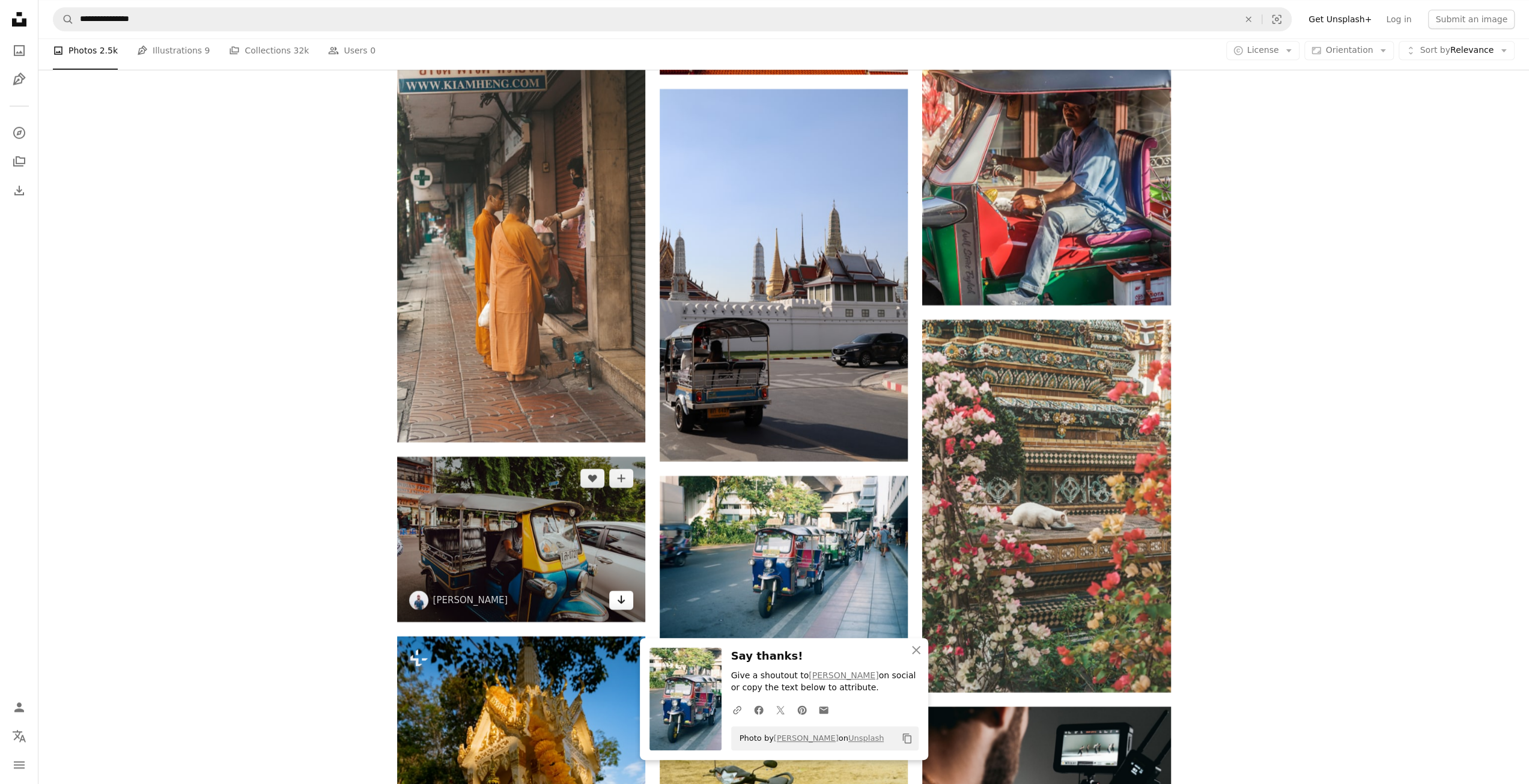
click at [620, 604] on icon "Download" at bounding box center [621, 599] width 8 height 8
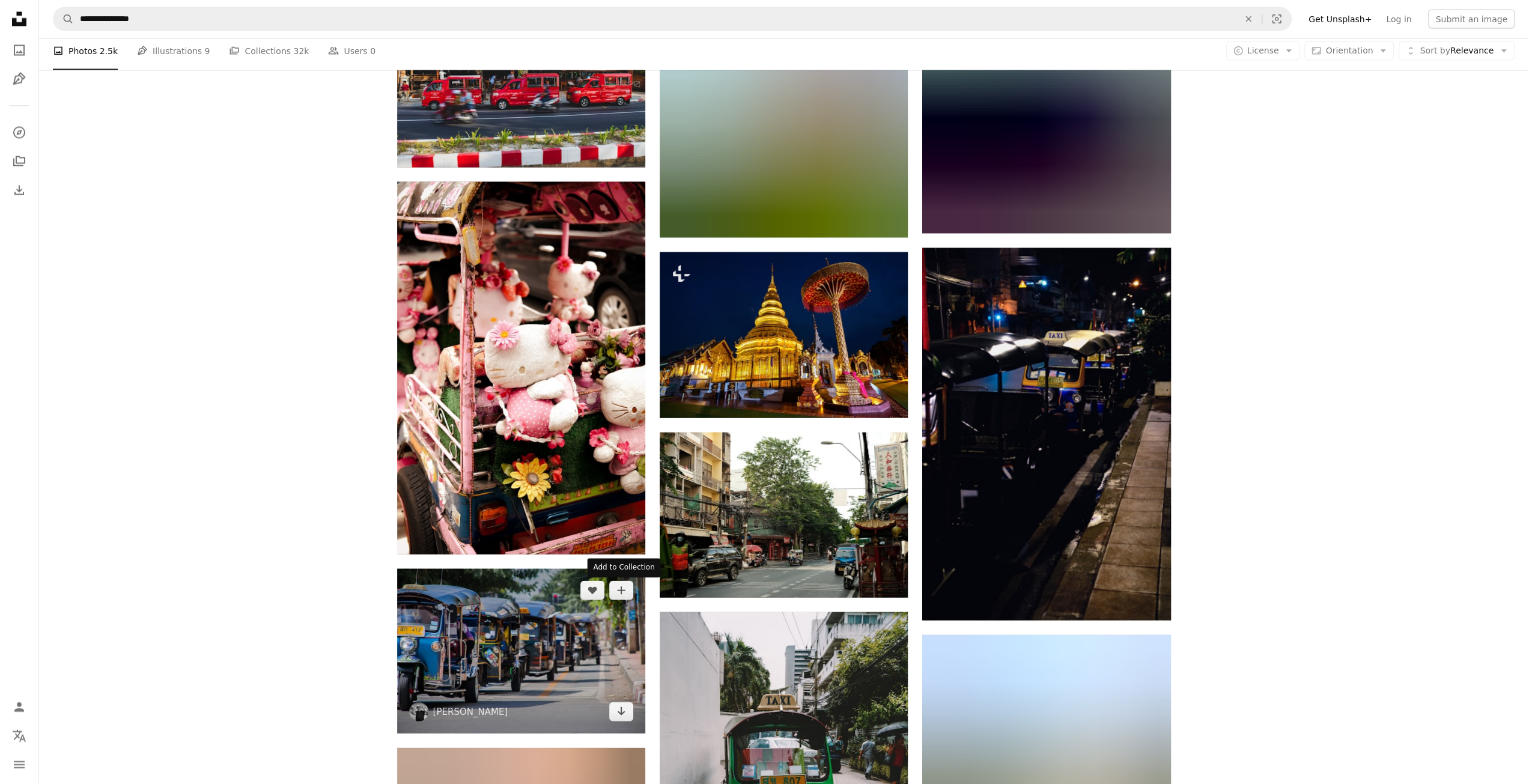
scroll to position [7247, 0]
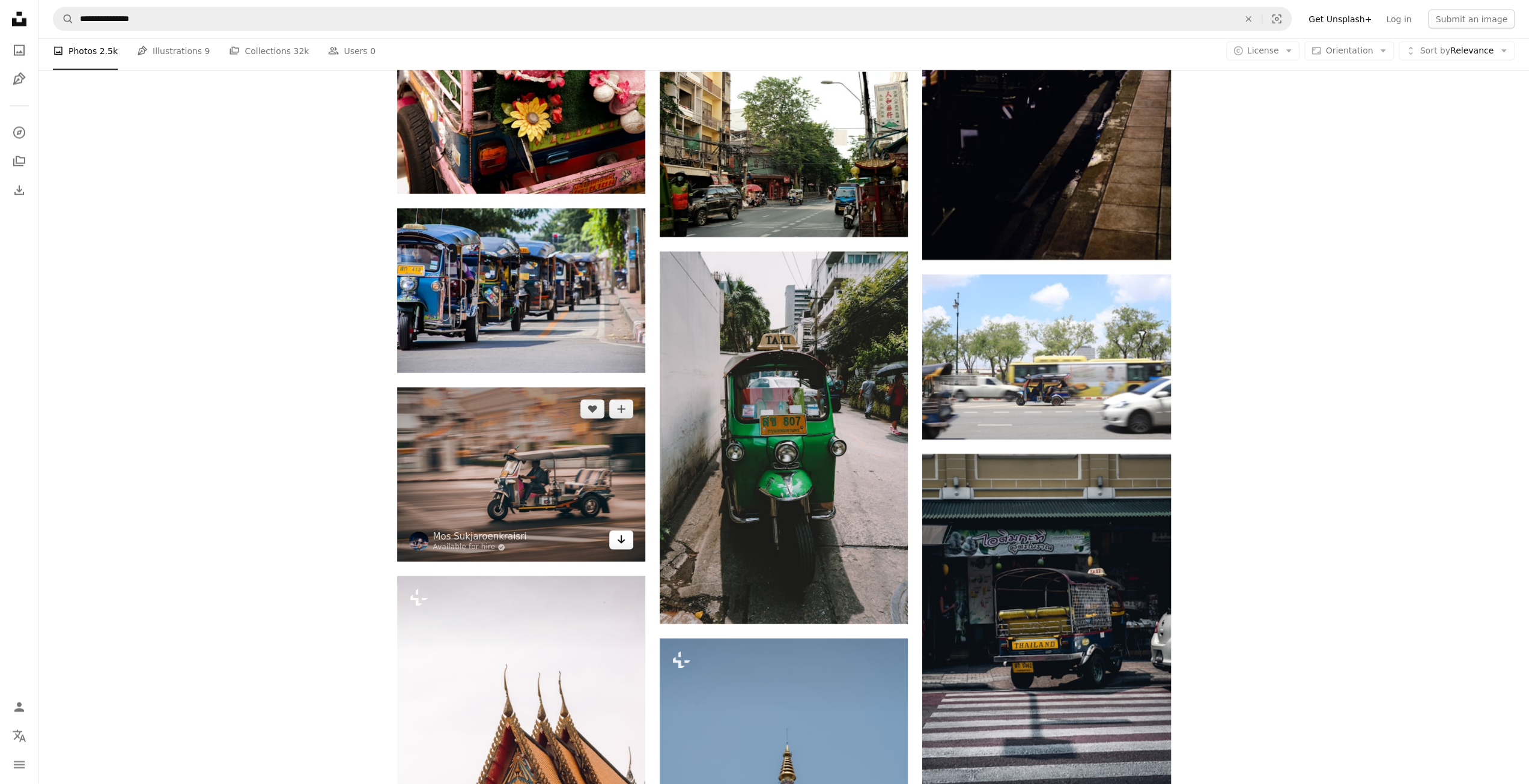
click at [624, 542] on icon "Download" at bounding box center [621, 539] width 8 height 8
